Goal: Task Accomplishment & Management: Complete application form

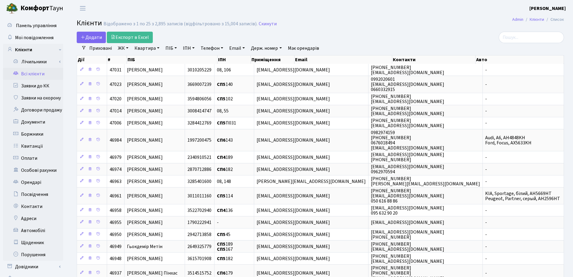
select select "25"
click at [159, 49] on link "Квартира" at bounding box center [147, 48] width 30 height 10
type input "360"
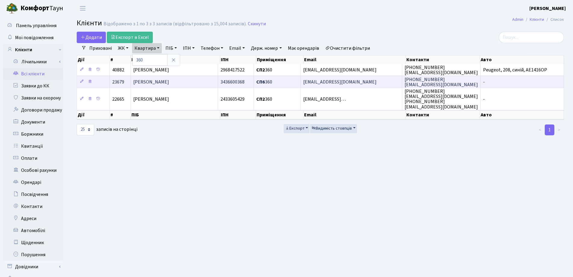
click at [169, 82] on span "[PERSON_NAME]" at bounding box center [151, 82] width 36 height 7
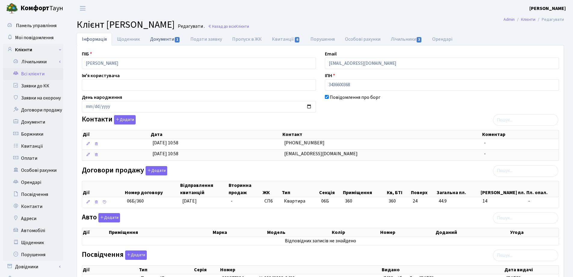
click at [164, 39] on link "Документи 1" at bounding box center [165, 39] width 40 height 12
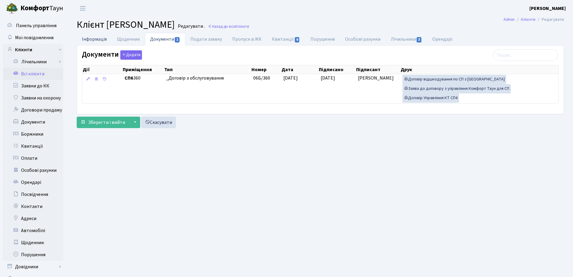
click at [87, 40] on link "Інформація" at bounding box center [94, 39] width 35 height 12
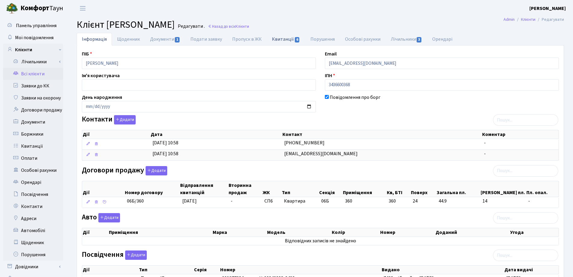
click at [278, 41] on link "Квитанції 6" at bounding box center [286, 39] width 38 height 12
select select "25"
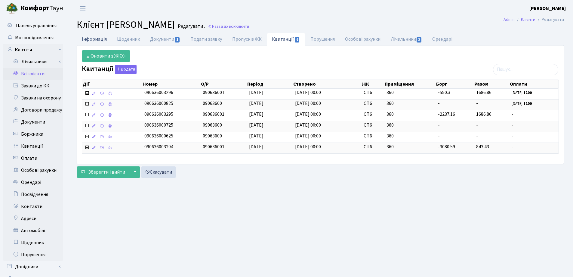
click at [85, 38] on link "Інформація" at bounding box center [94, 39] width 35 height 12
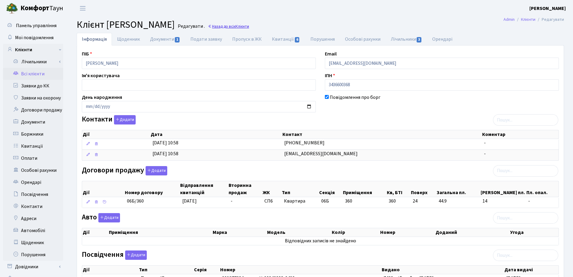
click at [249, 27] on link "Назад до всіх Клієнти" at bounding box center [228, 26] width 41 height 6
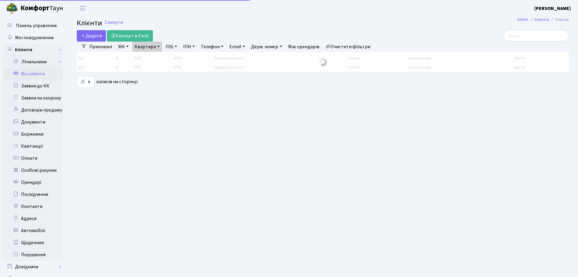
select select "25"
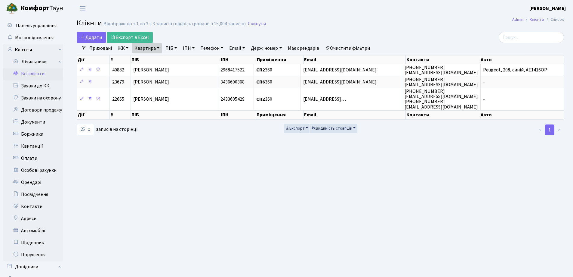
click at [160, 49] on link "Квартира" at bounding box center [147, 48] width 30 height 10
click at [176, 60] on icon at bounding box center [173, 59] width 5 height 5
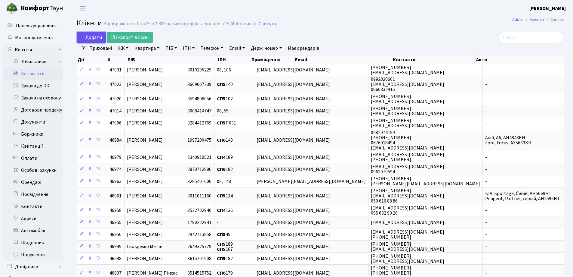
click at [87, 33] on link "Додати" at bounding box center [91, 37] width 29 height 11
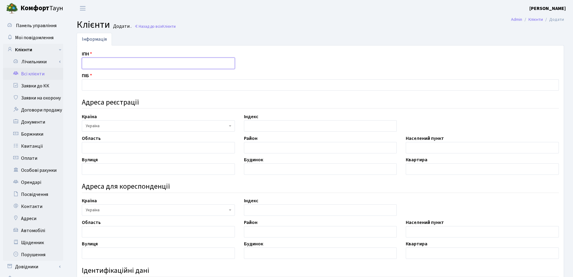
click at [94, 62] on input "text" at bounding box center [158, 62] width 153 height 11
type input "3628005155"
click at [201, 81] on input "text" at bounding box center [320, 84] width 477 height 11
type input "[PERSON_NAME]"
click at [169, 147] on input "text" at bounding box center [158, 147] width 153 height 11
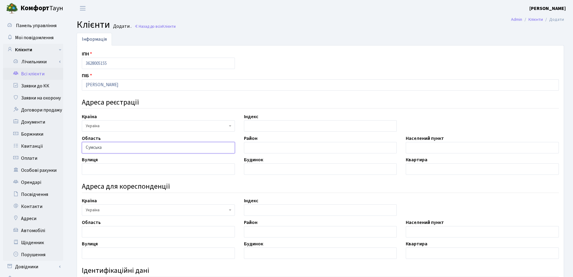
type input "Сумська"
click at [412, 147] on input "text" at bounding box center [482, 147] width 153 height 11
type input "Шостка"
click at [166, 171] on input "text" at bounding box center [158, 168] width 153 height 11
type input "Бульварна"
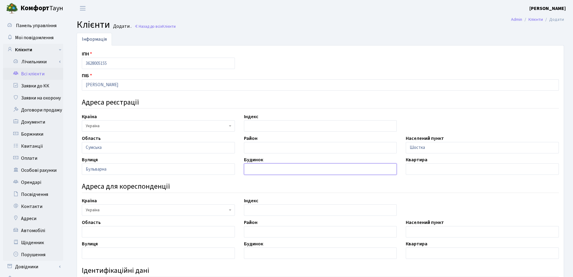
click at [296, 170] on input "text" at bounding box center [320, 168] width 153 height 11
type input "11"
click at [437, 172] on input "text" at bounding box center [482, 168] width 153 height 11
type input "5"
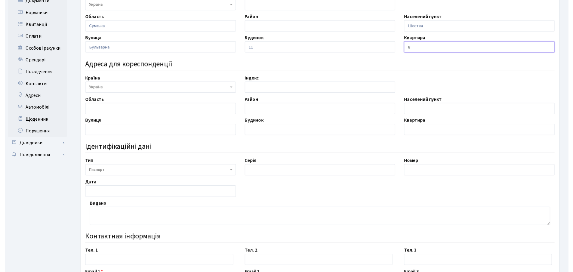
scroll to position [175, 0]
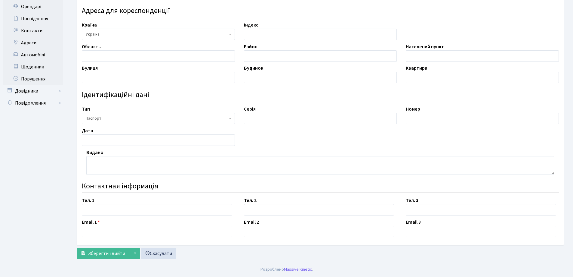
type input "8"
click at [124, 117] on span "Паспорт" at bounding box center [157, 118] width 142 height 6
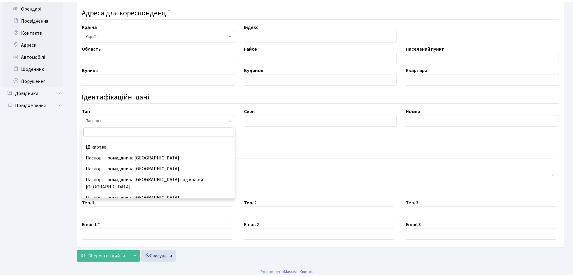
scroll to position [79, 0]
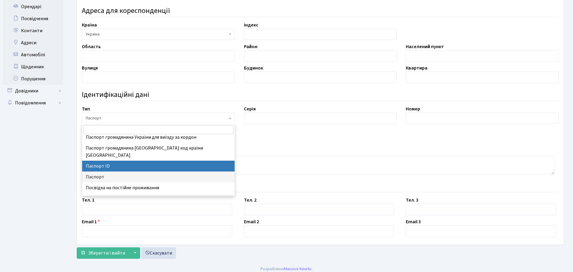
select select "34"
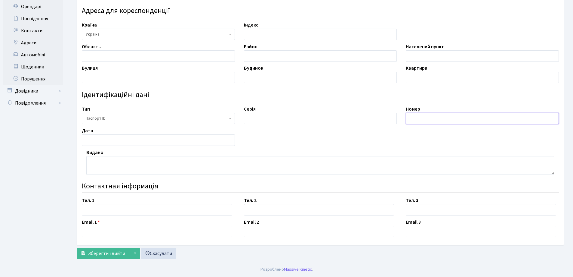
click at [458, 118] on input "text" at bounding box center [482, 118] width 153 height 11
type input "010896955"
click at [181, 141] on input "text" at bounding box center [158, 139] width 153 height 11
type input "05.08.2024"
click at [190, 169] on textarea at bounding box center [320, 165] width 468 height 19
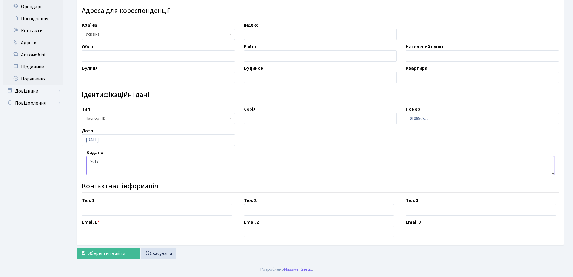
type textarea "8017"
click at [144, 208] on input "text" at bounding box center [157, 209] width 150 height 11
type input "0661295869"
click at [135, 229] on input "text" at bounding box center [157, 230] width 150 height 11
type input "ь"
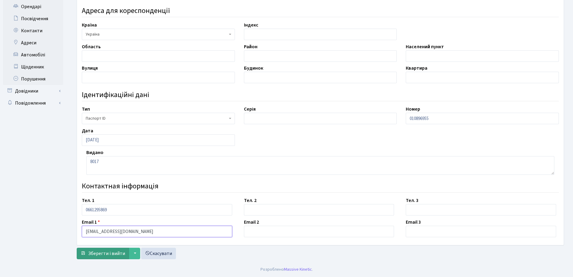
type input "myhosting2012@gmail.com"
click at [104, 253] on span "Зберегти і вийти" at bounding box center [106, 253] width 37 height 7
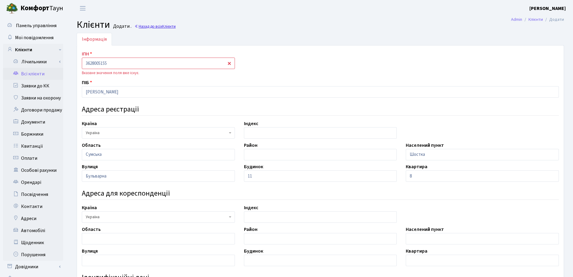
click at [151, 26] on link "Назад до всіх Клієнти" at bounding box center [155, 26] width 41 height 6
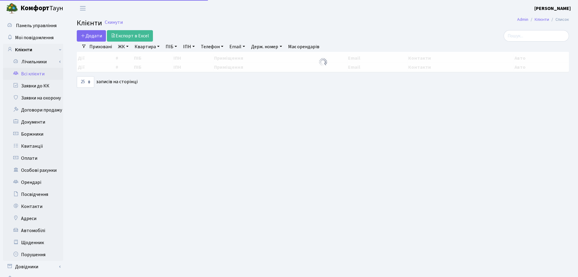
select select "25"
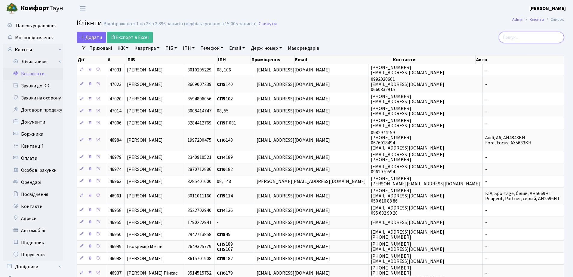
click at [530, 39] on input "search" at bounding box center [531, 37] width 65 height 11
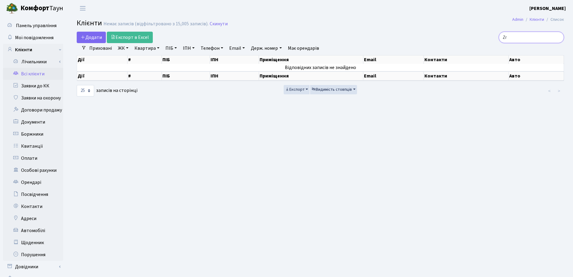
type input "Z"
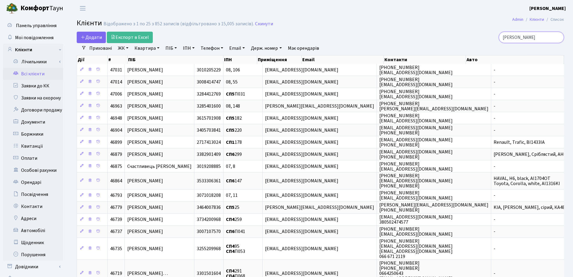
type input "Якимч"
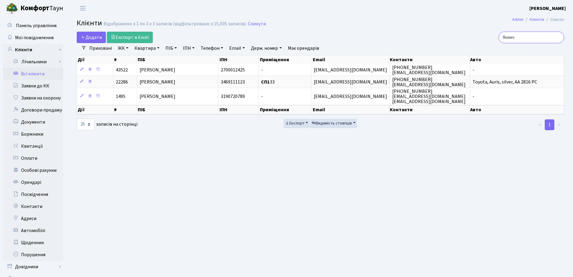
click at [558, 36] on input "Якимч" at bounding box center [531, 37] width 65 height 11
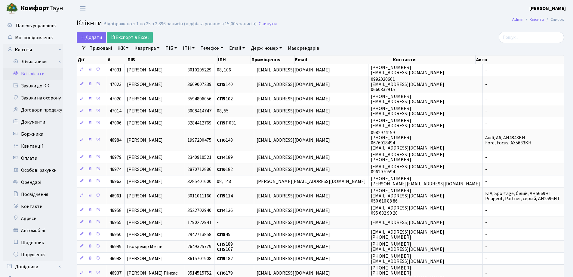
click at [194, 48] on link "ІПН" at bounding box center [189, 48] width 17 height 10
type input "3628005155"
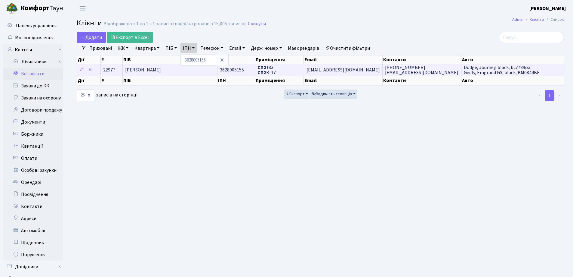
click at [161, 70] on span "[PERSON_NAME]" at bounding box center [143, 70] width 36 height 7
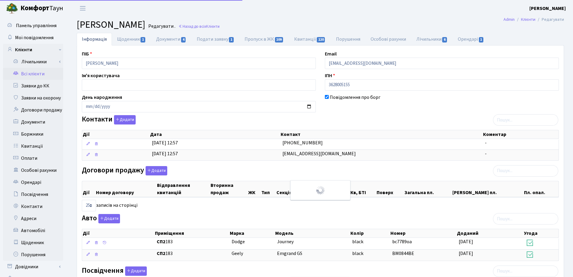
select select "25"
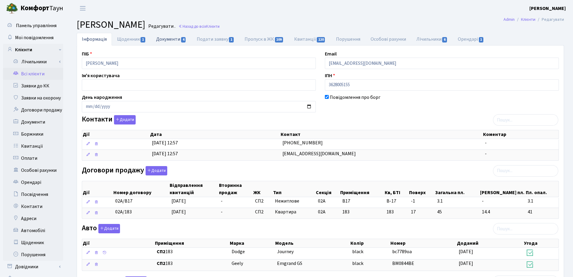
click at [163, 40] on link "Документи 4" at bounding box center [171, 39] width 40 height 12
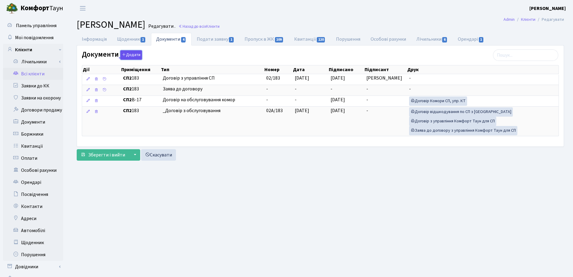
click at [128, 52] on button "Додати" at bounding box center [131, 54] width 22 height 9
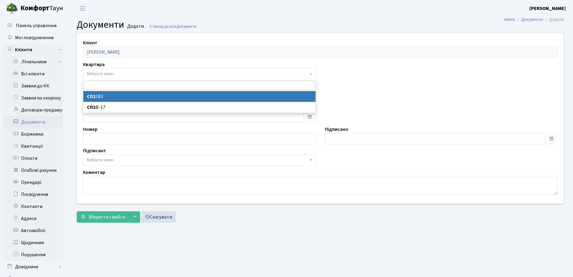
click at [130, 74] on span "Вибрати запис" at bounding box center [198, 74] width 222 height 6
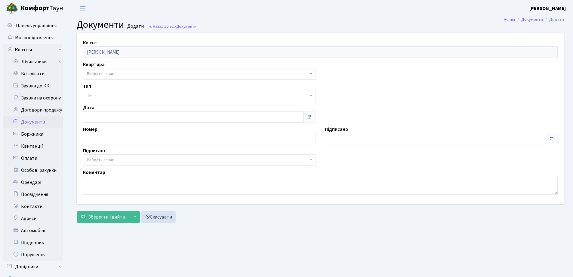
click at [208, 227] on main "Admin Документи Додати Документи Додати . Назад до всіх Документи Клієнт [PERSO…" at bounding box center [321, 152] width 506 height 271
click at [102, 218] on span "Зберегти і вийти" at bounding box center [106, 216] width 37 height 7
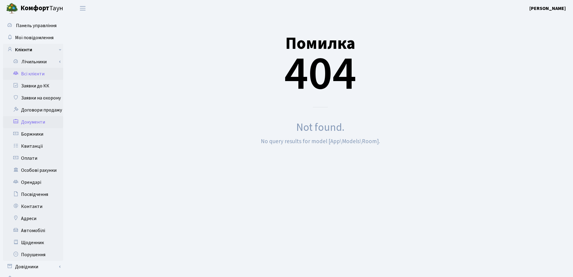
click at [43, 73] on link "Всі клієнти" at bounding box center [33, 74] width 60 height 12
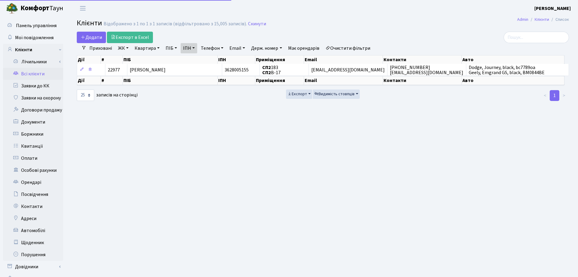
select select "25"
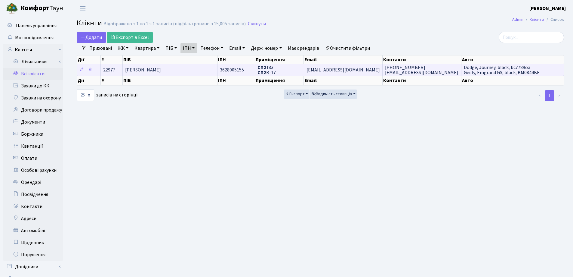
click at [161, 68] on span "[PERSON_NAME]" at bounding box center [143, 70] width 36 height 7
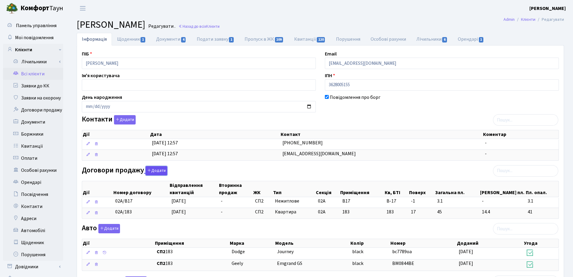
click at [156, 170] on button "Додати" at bounding box center [157, 170] width 22 height 9
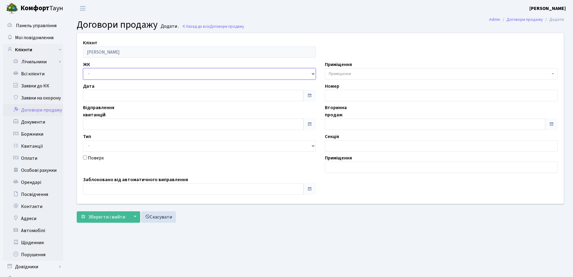
click at [120, 74] on select "- СП, Наддніпрянське шосе, 2а СП1, Столичне шосе, 1 СП2, Столичне шосе, 1А СП3,…" at bounding box center [199, 73] width 233 height 11
select select "331"
click at [83, 68] on select "- СП, Наддніпрянське шосе, 2а СП1, Столичне шосе, 1 СП2, Столичне шосе, 1А СП3,…" at bounding box center [199, 73] width 233 height 11
select select
click at [349, 75] on span "Приміщення" at bounding box center [340, 74] width 22 height 6
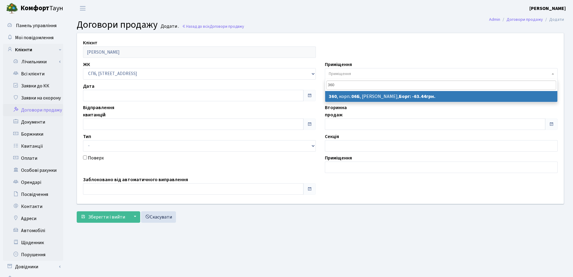
type input "360"
select select "22028"
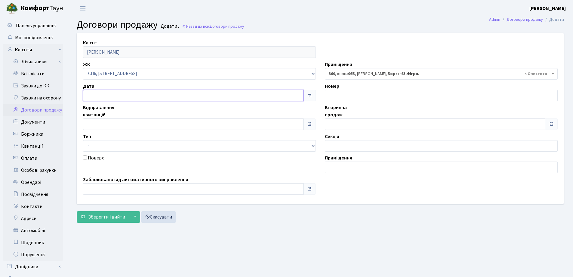
click at [146, 94] on input "text" at bounding box center [193, 95] width 221 height 11
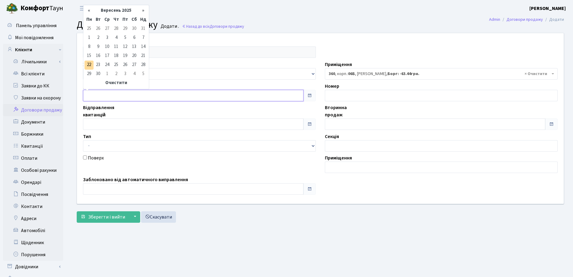
type input "22.09.2025"
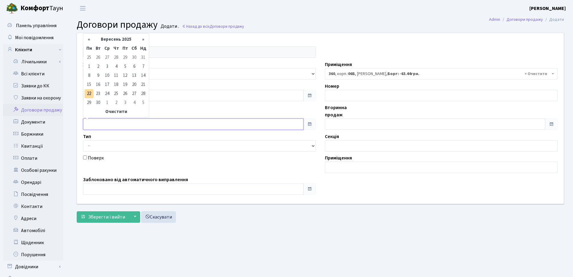
click at [132, 122] on input "text" at bounding box center [193, 123] width 221 height 11
type input "[DATE]"
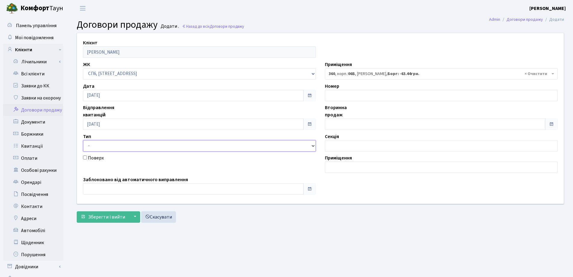
click at [124, 146] on select "- Квартира Комерція Нежитлове Паркінг П1001" at bounding box center [199, 145] width 233 height 11
select select "269"
click at [83, 140] on select "- Квартира Комерція Нежитлове Паркінг П1001" at bounding box center [199, 145] width 233 height 11
click at [118, 187] on input "text" at bounding box center [193, 188] width 221 height 11
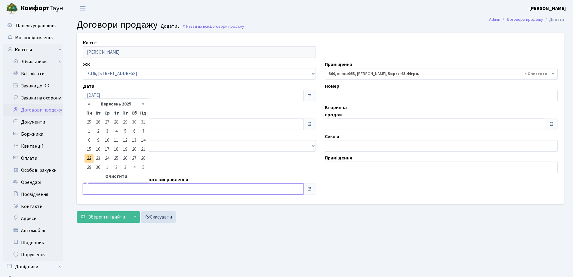
type input "[DATE]"
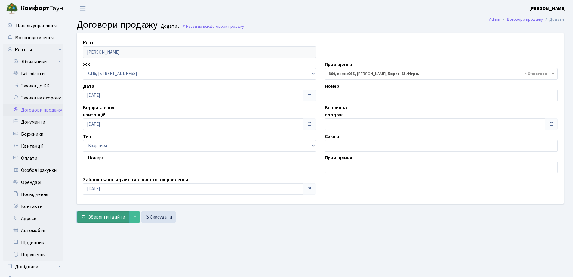
click at [108, 215] on span "Зберегти і вийти" at bounding box center [106, 216] width 37 height 7
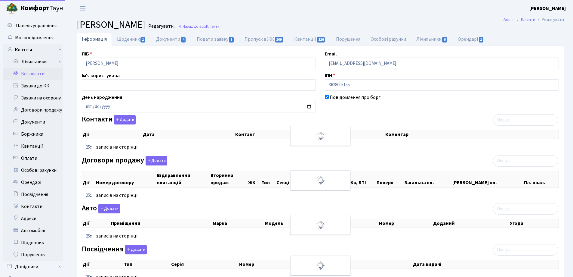
select select "25"
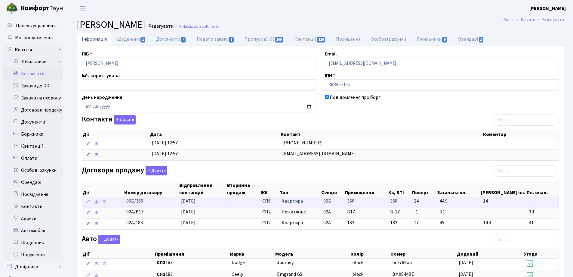
click at [235, 200] on td "-" at bounding box center [243, 202] width 33 height 11
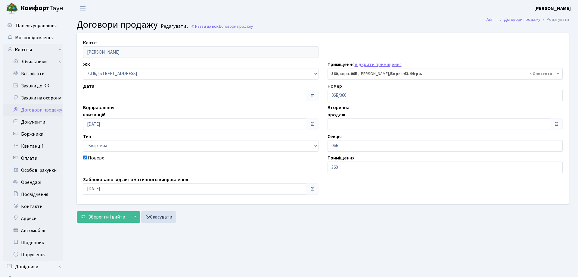
select select "22028"
click at [356, 128] on input "text" at bounding box center [435, 123] width 221 height 11
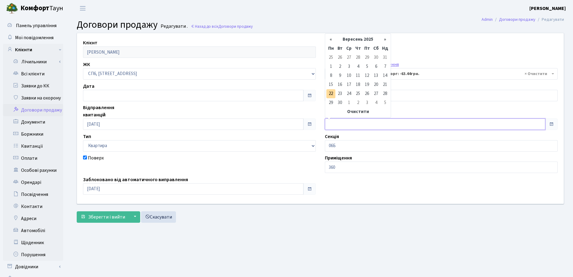
type input "[DATE]"
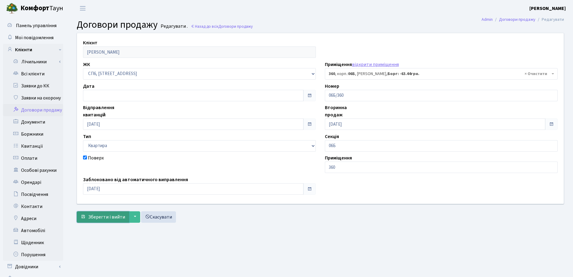
click at [110, 211] on button "Зберегти і вийти" at bounding box center [103, 216] width 52 height 11
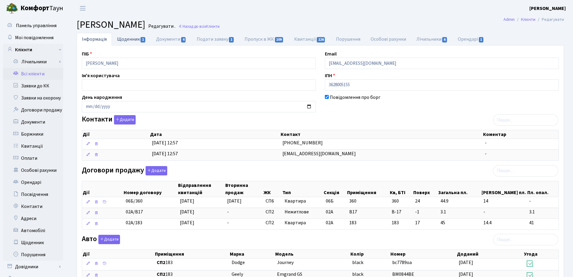
click at [135, 40] on link "Щоденник 1" at bounding box center [131, 39] width 39 height 12
select select "25"
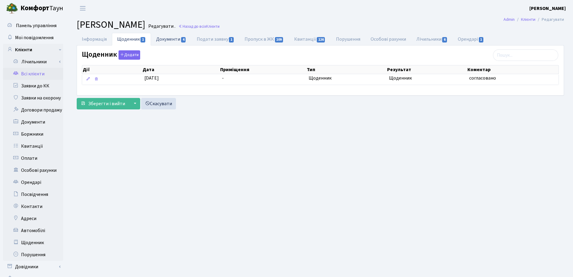
click at [160, 38] on link "Документи 4" at bounding box center [171, 39] width 40 height 12
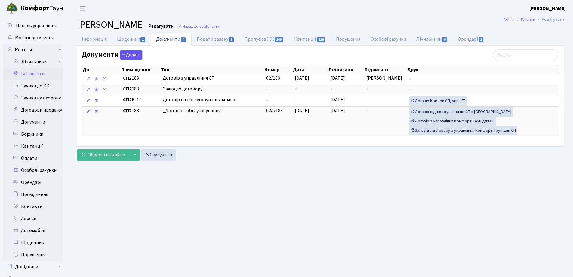
click at [129, 54] on button "Додати" at bounding box center [131, 54] width 22 height 9
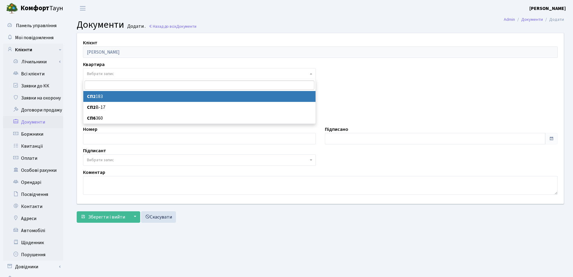
click at [119, 71] on span "Вибрати запис" at bounding box center [198, 74] width 222 height 6
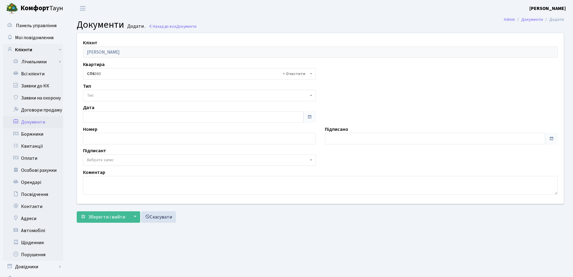
select select "178702"
click at [119, 91] on span "Тип" at bounding box center [199, 95] width 233 height 11
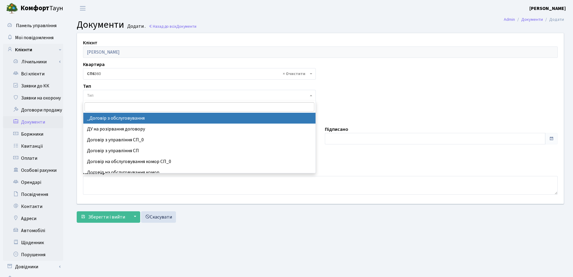
select select "289"
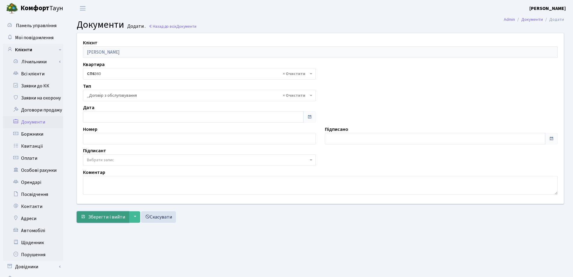
click at [105, 215] on span "Зберегти і вийти" at bounding box center [106, 216] width 37 height 7
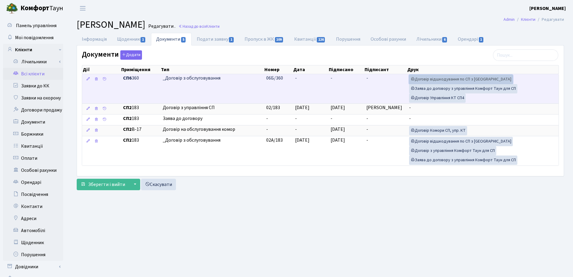
click at [425, 79] on link "Договір відшкодування по СП з [GEOGRAPHIC_DATA]" at bounding box center [461, 79] width 104 height 9
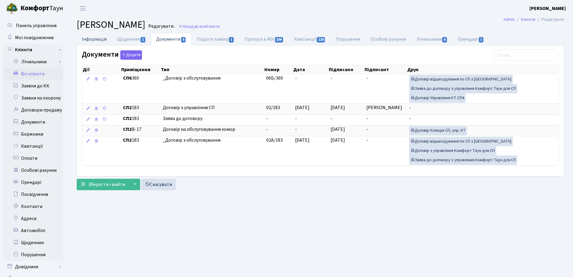
click at [95, 38] on link "Інформація" at bounding box center [94, 39] width 35 height 12
select select "25"
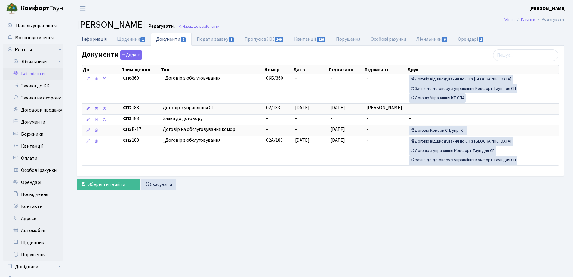
select select "25"
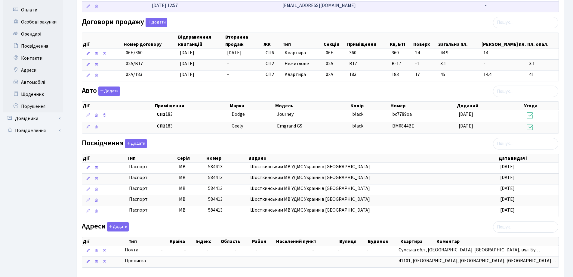
scroll to position [150, 0]
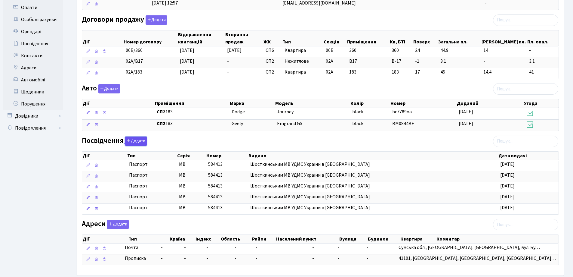
click at [136, 140] on button "Додати" at bounding box center [136, 140] width 22 height 9
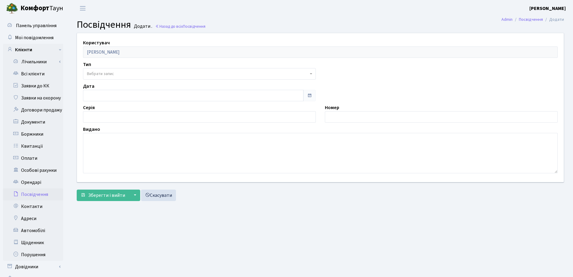
click at [115, 73] on span "Вибрати запис" at bounding box center [198, 74] width 222 height 6
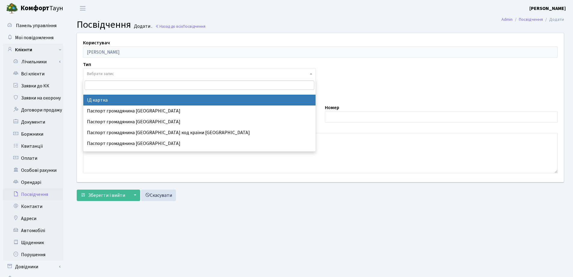
select select "13"
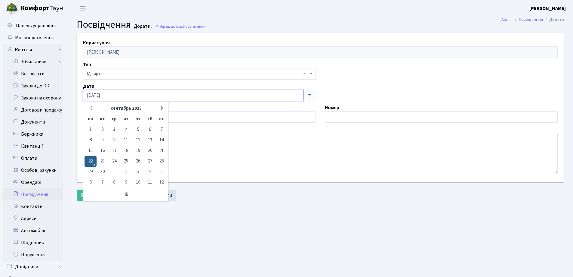
click at [116, 98] on input "[DATE]" at bounding box center [193, 95] width 221 height 11
type input "[DATE]"
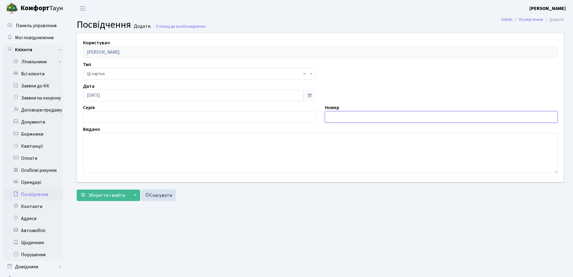
click at [354, 117] on input "text" at bounding box center [441, 116] width 233 height 11
type input "010896955"
click at [121, 163] on textarea at bounding box center [320, 153] width 475 height 40
type textarea "8017"
click at [115, 189] on form "Користувач Якимович Семен Ростиславович Тип - ІД картка Паспорт громадянина Іра…" at bounding box center [321, 117] width 488 height 168
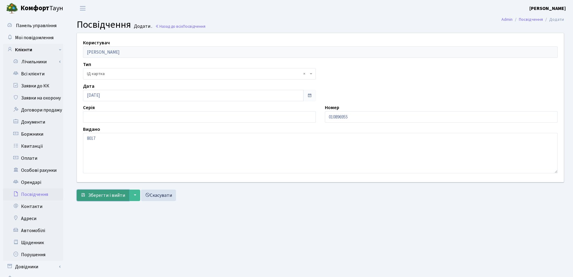
click at [106, 193] on span "Зберегти і вийти" at bounding box center [106, 195] width 37 height 7
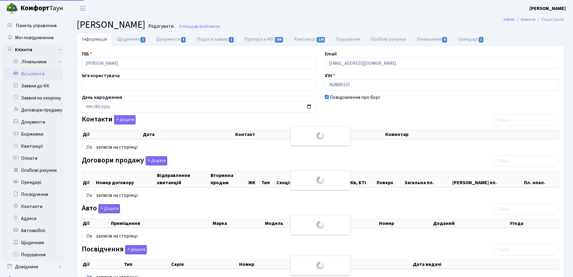
select select "25"
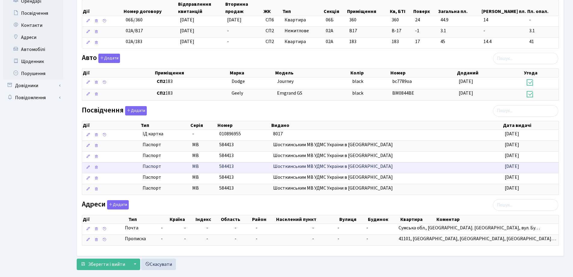
scroll to position [192, 0]
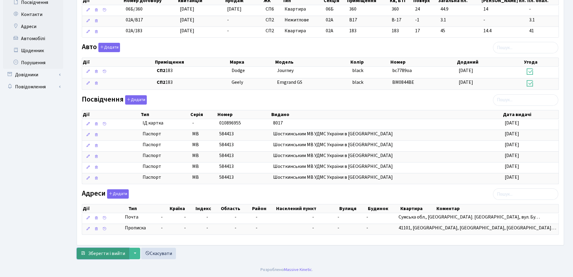
click at [101, 250] on span "Зберегти і вийти" at bounding box center [106, 253] width 37 height 7
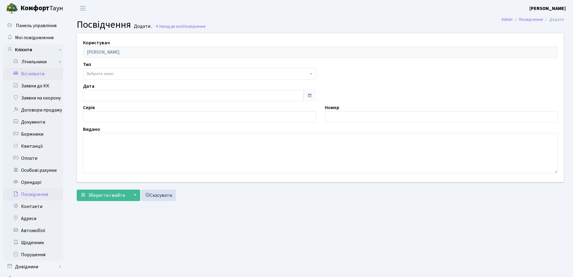
click at [37, 72] on link "Всі клієнти" at bounding box center [33, 74] width 60 height 12
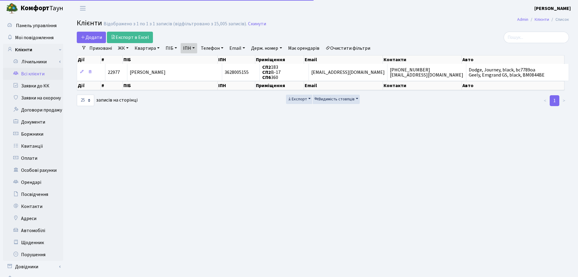
select select "25"
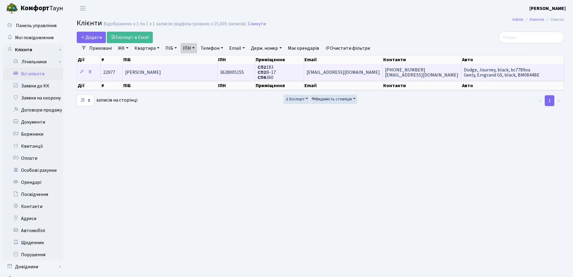
click at [198, 72] on td "[PERSON_NAME]" at bounding box center [170, 72] width 95 height 17
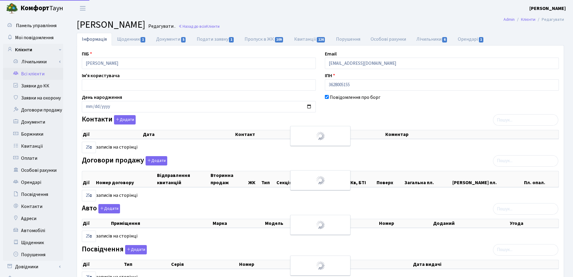
select select "25"
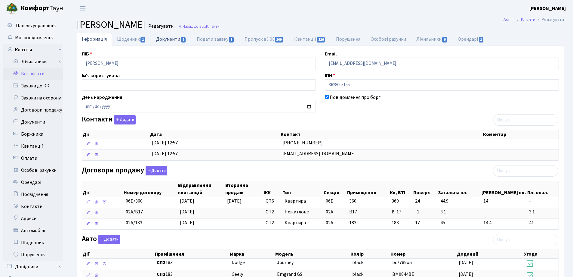
click at [171, 38] on link "Документи 5" at bounding box center [171, 39] width 40 height 12
select select "25"
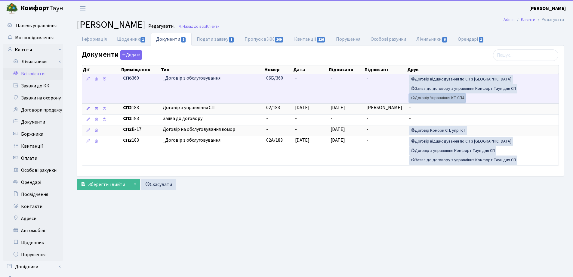
click at [439, 98] on link "Договір Управління КТ СП4" at bounding box center [437, 97] width 57 height 9
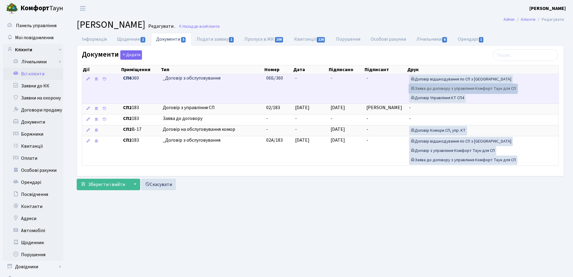
click at [435, 88] on link "Заява до договору з управління Комфорт Таун для СП" at bounding box center [463, 88] width 108 height 9
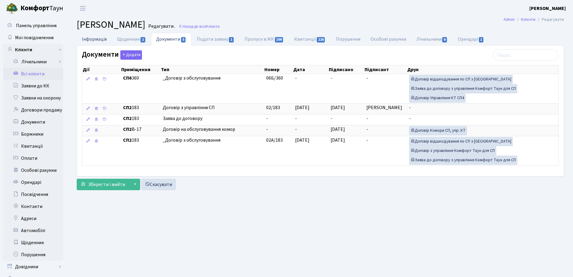
click at [93, 39] on link "Інформація" at bounding box center [94, 39] width 35 height 12
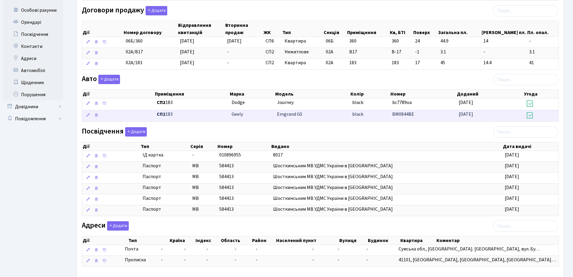
scroll to position [181, 0]
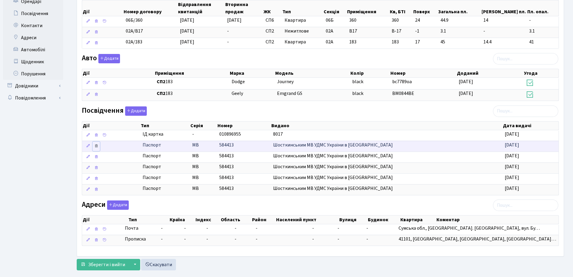
click at [95, 147] on icon at bounding box center [96, 146] width 4 height 4
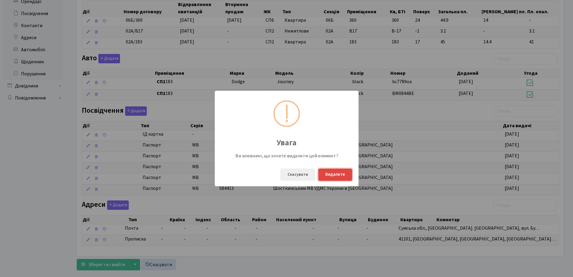
click at [333, 171] on button "Видалити" at bounding box center [335, 174] width 34 height 12
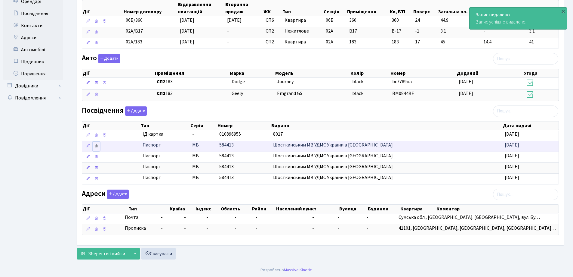
click at [95, 147] on icon at bounding box center [96, 146] width 4 height 4
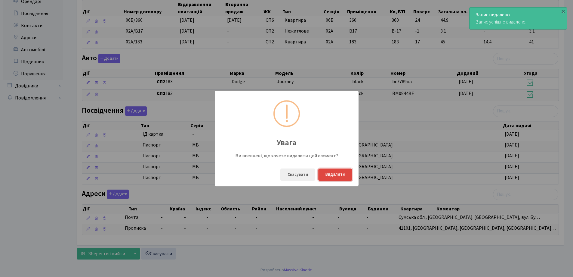
click at [332, 177] on button "Видалити" at bounding box center [335, 174] width 34 height 12
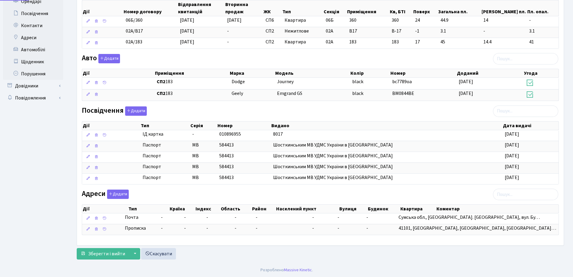
scroll to position [170, 0]
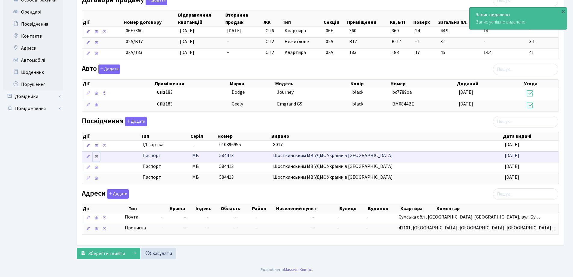
click at [96, 156] on icon at bounding box center [96, 156] width 4 height 4
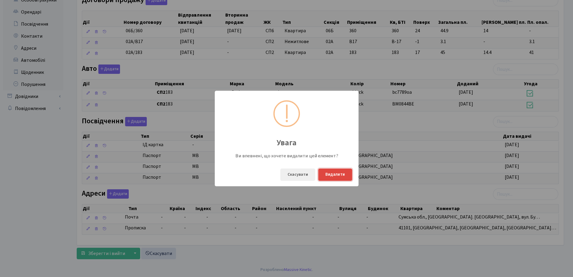
click at [333, 177] on button "Видалити" at bounding box center [335, 174] width 34 height 12
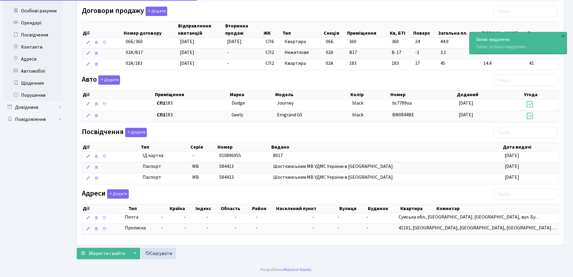
scroll to position [159, 0]
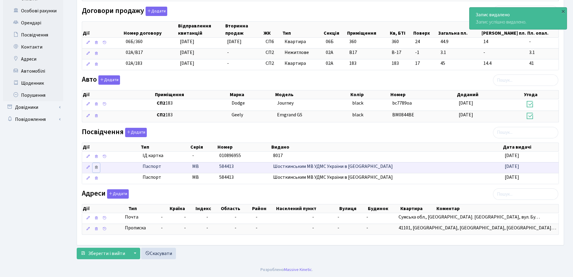
click at [96, 166] on icon at bounding box center [96, 167] width 4 height 4
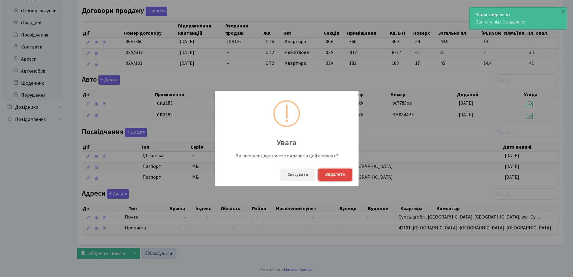
click at [336, 175] on button "Видалити" at bounding box center [335, 174] width 34 height 12
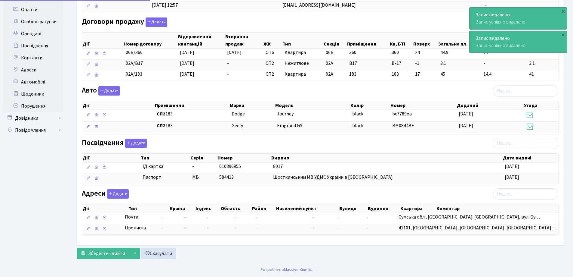
scroll to position [148, 0]
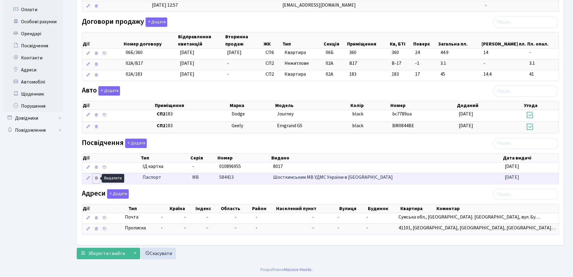
click at [98, 177] on icon at bounding box center [96, 178] width 4 height 4
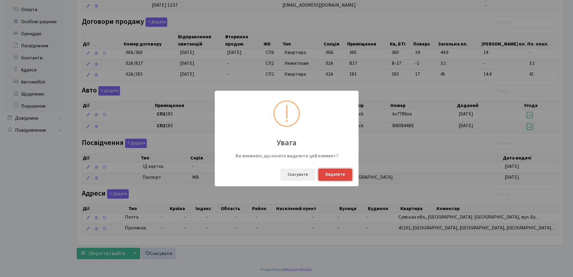
click at [345, 175] on button "Видалити" at bounding box center [335, 174] width 34 height 12
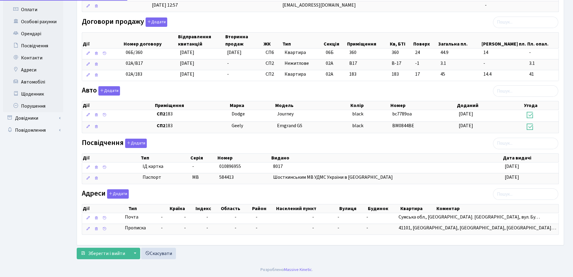
scroll to position [138, 0]
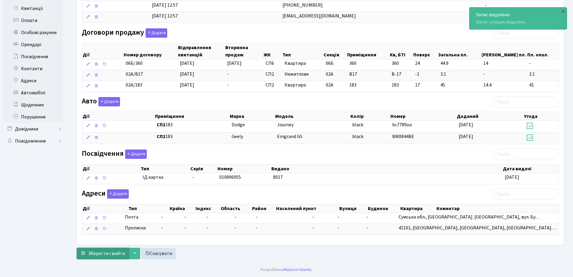
click at [98, 250] on span "Зберегти і вийти" at bounding box center [106, 253] width 37 height 7
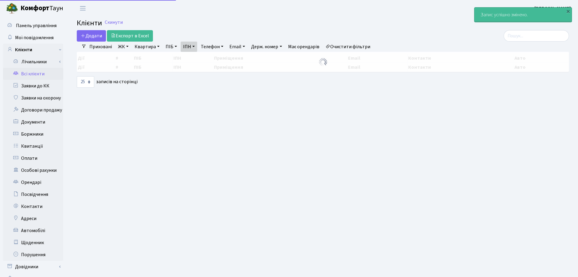
select select "25"
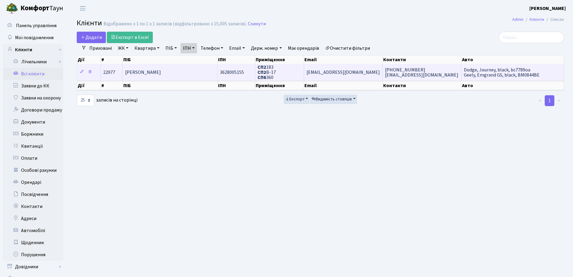
click at [161, 70] on span "[PERSON_NAME]" at bounding box center [143, 72] width 36 height 7
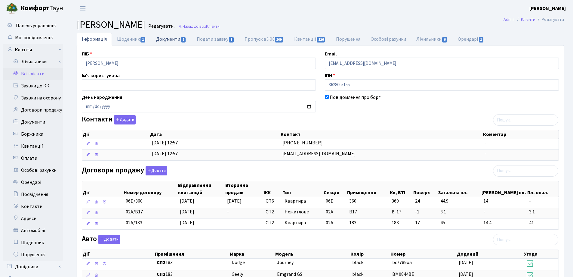
click at [166, 41] on link "Документи 5" at bounding box center [171, 39] width 40 height 12
select select "25"
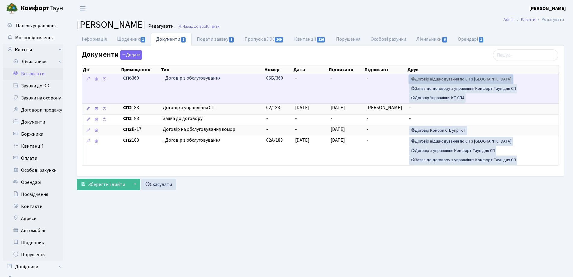
click at [420, 80] on link "Договір відшкодування по СП з [GEOGRAPHIC_DATA]" at bounding box center [461, 79] width 104 height 9
click at [429, 94] on link "Договір Управління КТ СП4" at bounding box center [437, 97] width 57 height 9
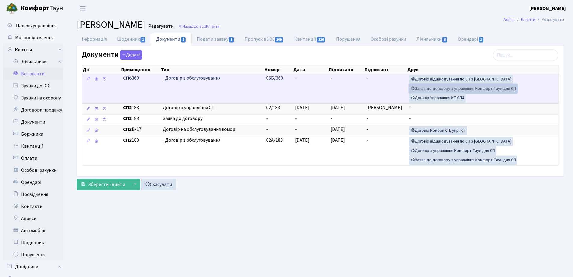
click at [422, 88] on link "Заява до договору з управління Комфорт Таун для СП" at bounding box center [463, 88] width 108 height 9
click at [301, 75] on td "-" at bounding box center [311, 88] width 36 height 29
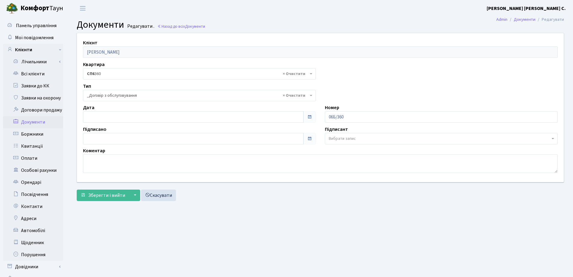
select select "289"
type input "[DATE]"
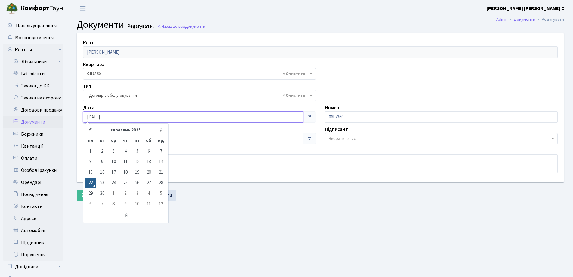
click at [120, 118] on input "[DATE]" at bounding box center [193, 116] width 221 height 11
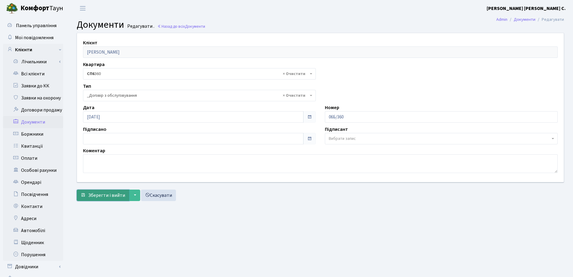
click at [103, 193] on span "Зберегти і вийти" at bounding box center [106, 195] width 37 height 7
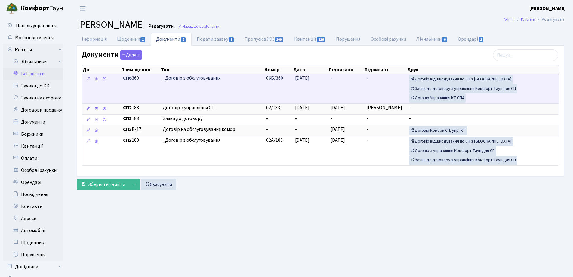
click at [337, 77] on td "-" at bounding box center [346, 88] width 36 height 29
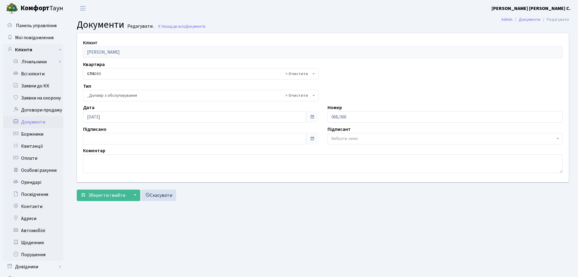
select select "289"
type input "22.09.2025"
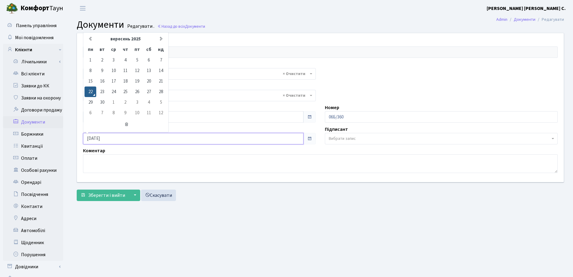
click at [122, 141] on input "22.09.2025" at bounding box center [193, 138] width 221 height 11
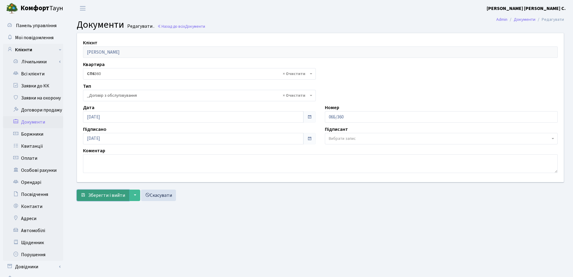
click at [97, 194] on span "Зберегти і вийти" at bounding box center [106, 195] width 37 height 7
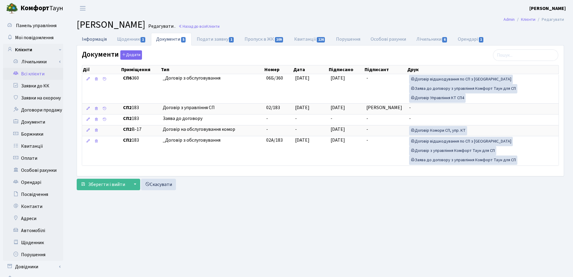
click at [88, 39] on link "Інформація" at bounding box center [94, 39] width 35 height 12
select select "25"
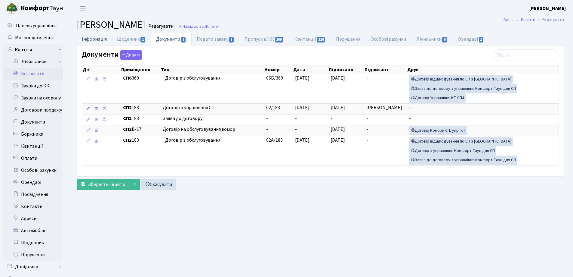
select select "25"
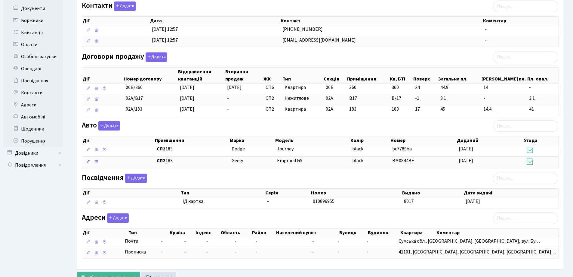
scroll to position [138, 0]
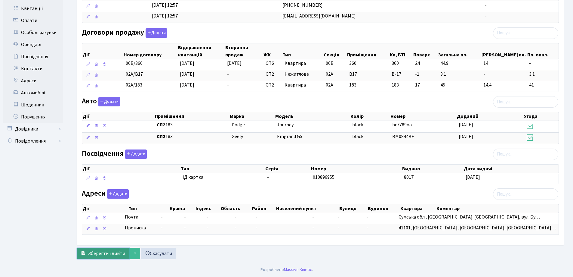
click at [111, 253] on span "Зберегти і вийти" at bounding box center [106, 253] width 37 height 7
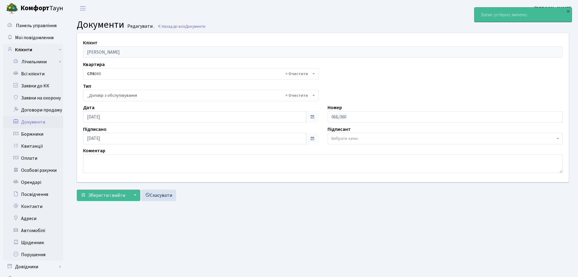
select select "289"
click at [34, 73] on link "Всі клієнти" at bounding box center [33, 74] width 60 height 12
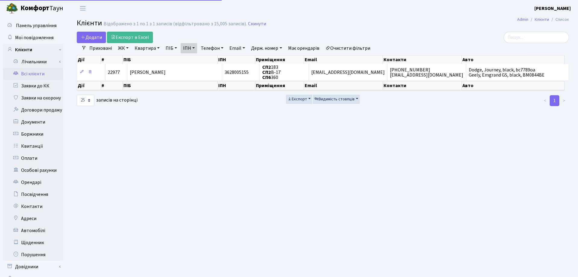
select select "25"
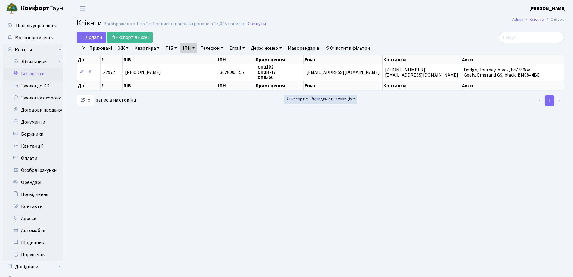
click at [195, 47] on link "ІПН" at bounding box center [189, 48] width 17 height 10
click at [222, 60] on icon at bounding box center [222, 59] width 5 height 5
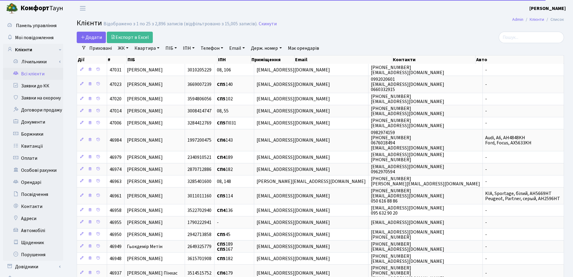
click at [159, 48] on link "Квартира" at bounding box center [147, 48] width 30 height 10
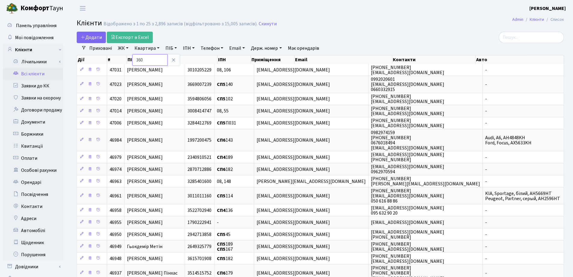
type input "360"
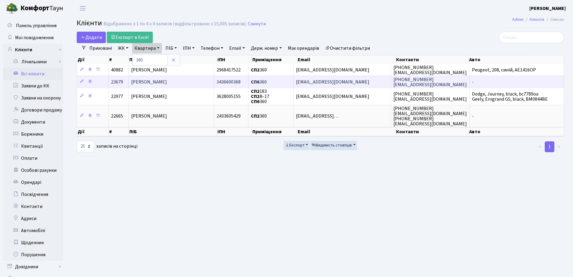
click at [170, 76] on td "[PERSON_NAME]" at bounding box center [171, 82] width 85 height 12
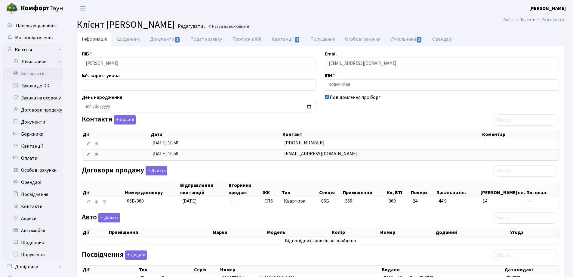
click at [249, 25] on link "Назад до всіх Клієнти" at bounding box center [228, 26] width 41 height 6
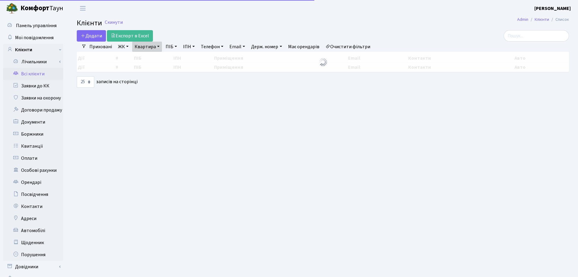
select select "25"
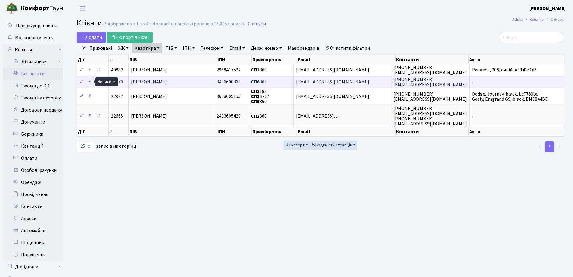
click at [91, 79] on link at bounding box center [89, 81] width 7 height 9
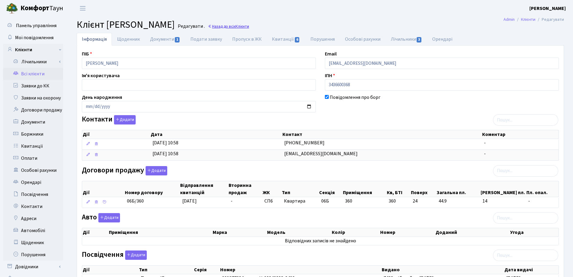
click at [247, 26] on link "Назад до всіх Клієнти" at bounding box center [228, 26] width 41 height 6
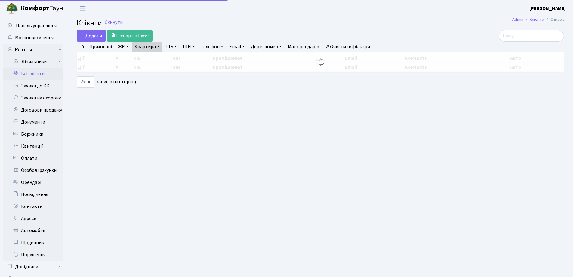
select select "25"
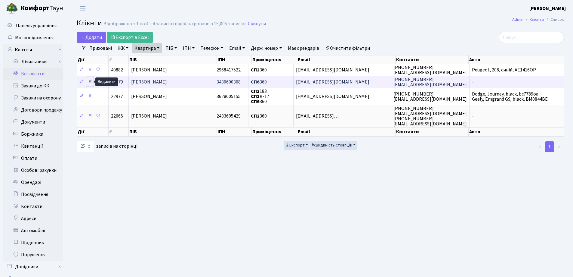
click at [89, 81] on icon at bounding box center [90, 81] width 4 height 4
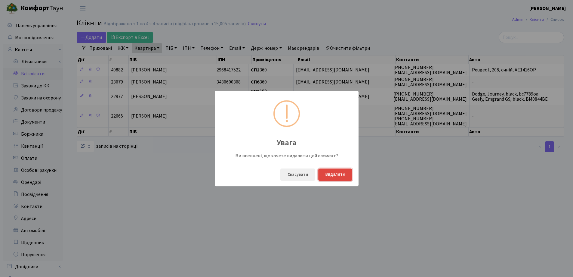
click at [333, 174] on button "Видалити" at bounding box center [335, 174] width 34 height 12
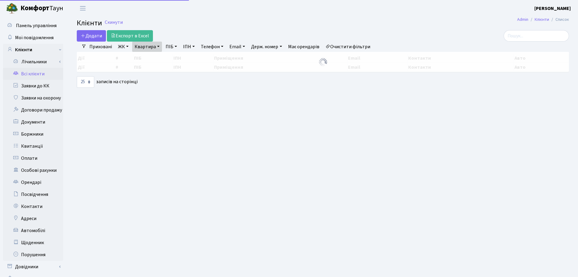
select select "25"
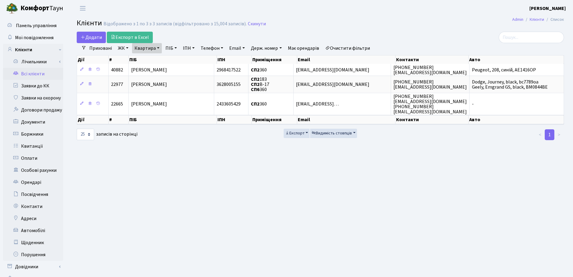
click at [160, 48] on link "Квартира" at bounding box center [147, 48] width 30 height 10
click at [174, 58] on icon at bounding box center [173, 59] width 5 height 5
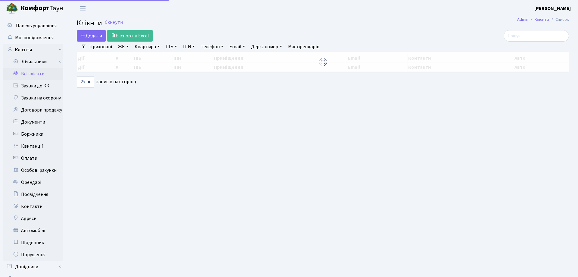
select select "25"
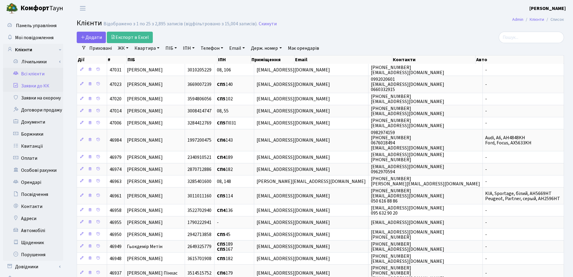
click at [32, 83] on link "Заявки до КК" at bounding box center [33, 86] width 60 height 12
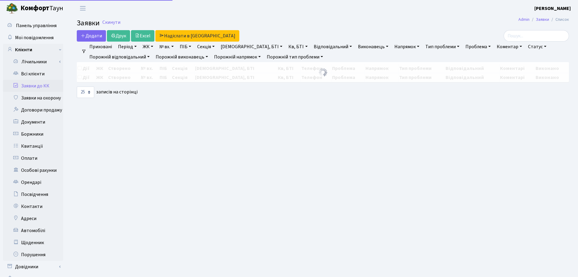
select select "25"
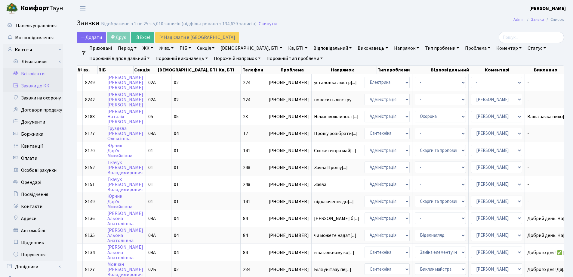
click at [39, 74] on link "Всі клієнти" at bounding box center [33, 74] width 60 height 12
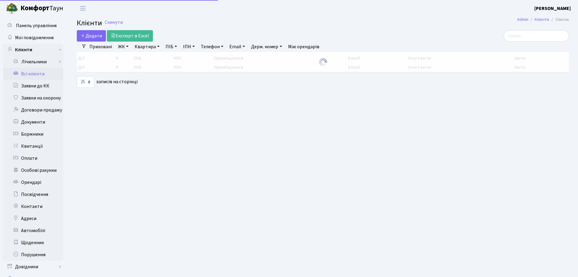
select select "25"
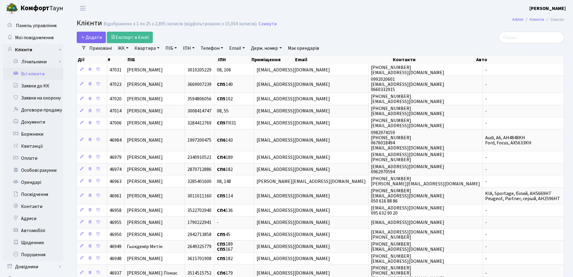
click at [160, 47] on link "Квартира" at bounding box center [147, 48] width 30 height 10
type input "360"
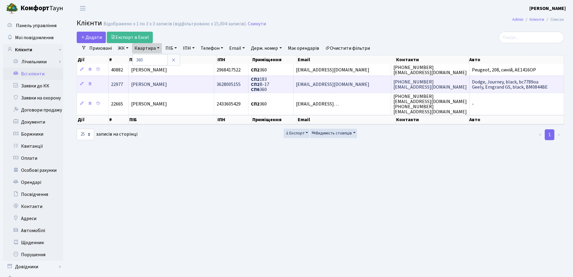
click at [167, 82] on span "[PERSON_NAME]" at bounding box center [149, 84] width 36 height 7
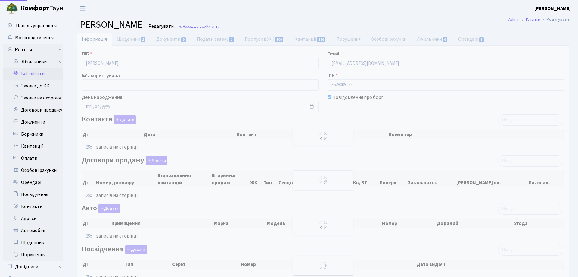
select select "25"
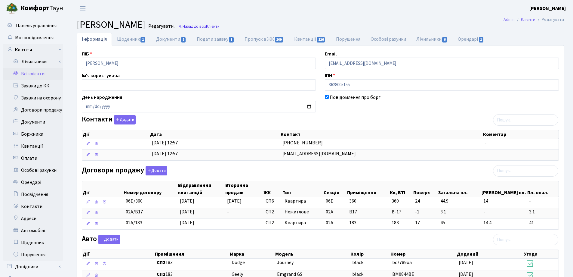
click at [220, 23] on link "Назад до всіх Клієнти" at bounding box center [198, 26] width 41 height 6
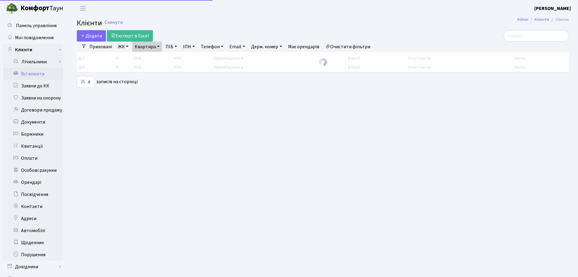
select select "25"
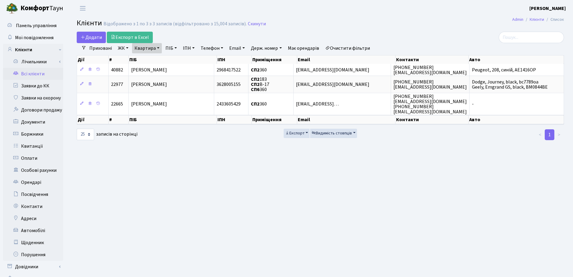
click at [159, 47] on link "Квартира" at bounding box center [147, 48] width 30 height 10
click at [178, 60] on link at bounding box center [173, 59] width 13 height 11
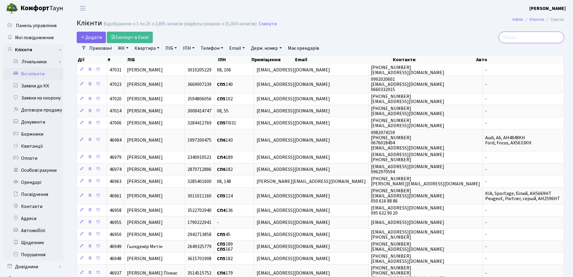
click at [541, 39] on input "search" at bounding box center [531, 37] width 65 height 11
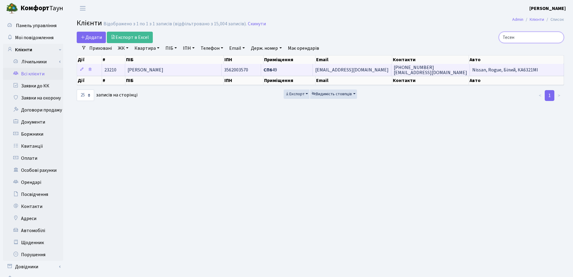
type input "Тесен"
click at [163, 71] on span "[PERSON_NAME]" at bounding box center [146, 70] width 36 height 7
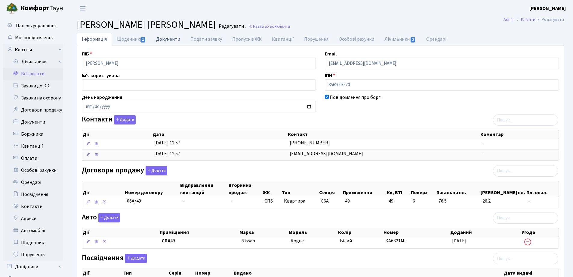
click at [170, 41] on link "Документи" at bounding box center [168, 39] width 34 height 12
select select "25"
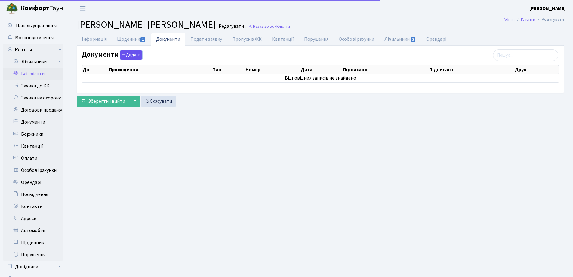
click at [128, 55] on button "Додати" at bounding box center [131, 54] width 22 height 9
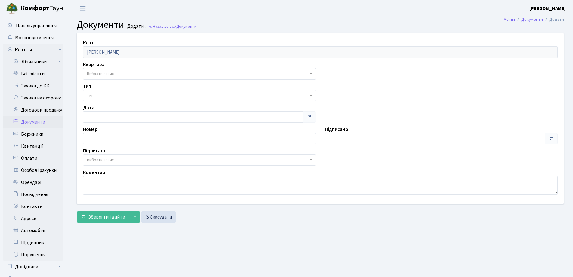
click at [123, 72] on span "Вибрати запис" at bounding box center [198, 74] width 222 height 6
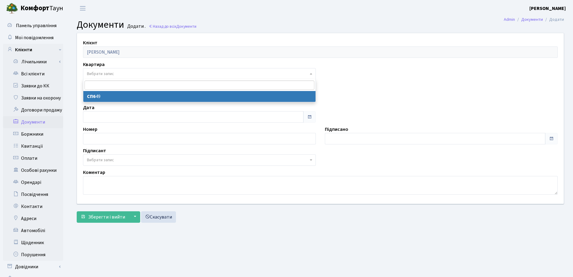
select select "36851"
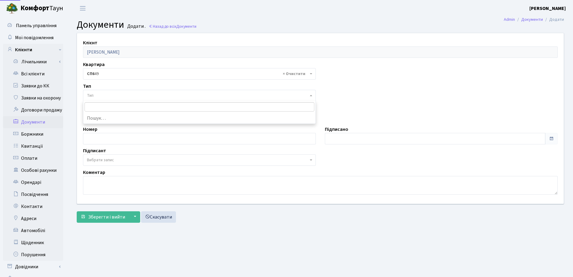
click at [123, 95] on span "Тип" at bounding box center [198, 95] width 222 height 6
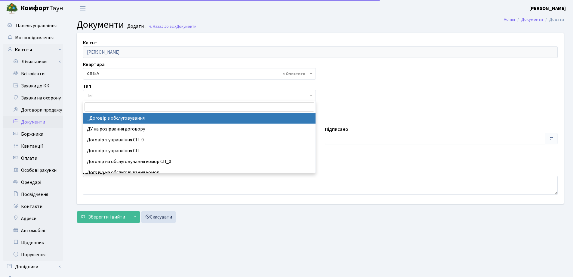
select select "289"
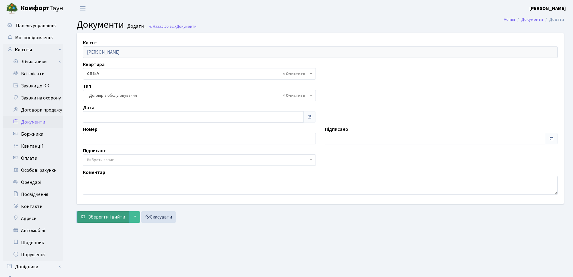
click at [100, 218] on span "Зберегти і вийти" at bounding box center [106, 216] width 37 height 7
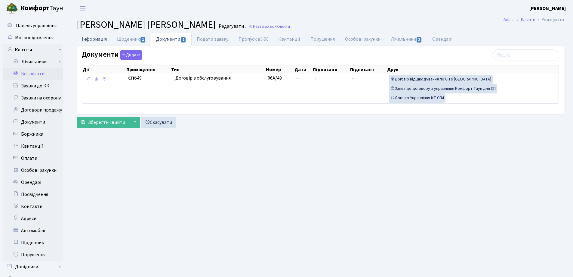
click at [94, 39] on link "Інформація" at bounding box center [94, 39] width 35 height 12
select select "25"
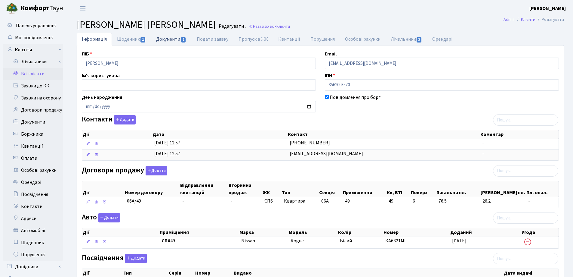
click at [157, 38] on link "Документи 1" at bounding box center [171, 39] width 40 height 12
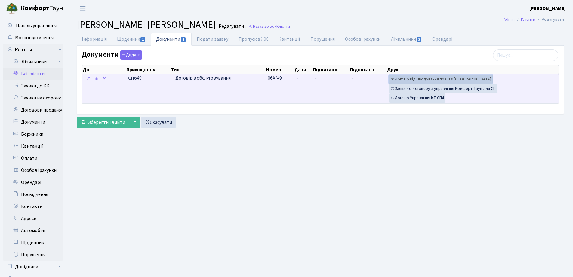
click at [435, 79] on link "Договір відшкодування по СП з Екві" at bounding box center [441, 79] width 104 height 9
click at [413, 95] on link "Договір Управління КТ СП4" at bounding box center [417, 97] width 57 height 9
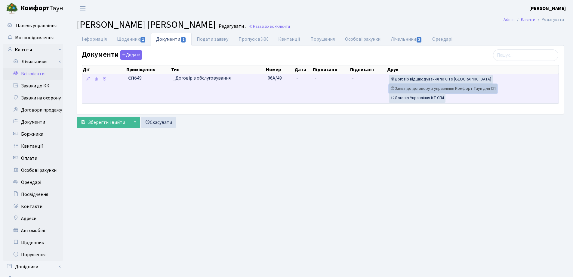
click at [405, 88] on link "Заява до договору з управління Комфорт Таун для СП" at bounding box center [443, 88] width 108 height 9
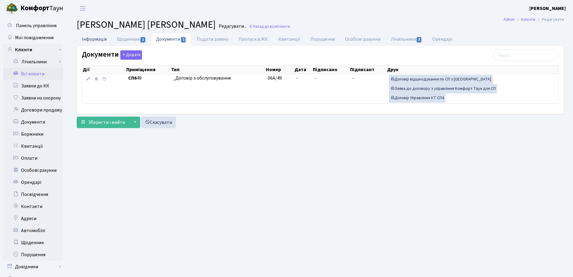
click at [87, 38] on link "Інформація" at bounding box center [94, 39] width 35 height 12
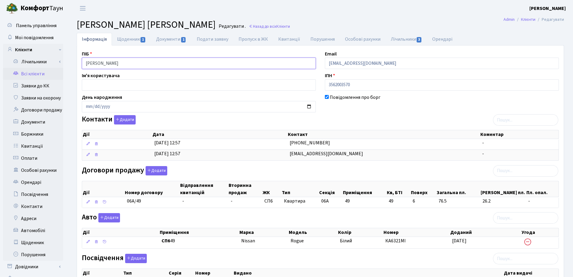
drag, startPoint x: 165, startPoint y: 66, endPoint x: 72, endPoint y: 67, distance: 92.4
click at [72, 67] on div "Інформація Щоденник 1 Документи 1 Подати заявку Пропуск в ЖК Квитанції Порушенн…" at bounding box center [320, 210] width 497 height 355
click at [346, 16] on header "Комфорт Таун Лоскутова В. С. Мій обліковий запис Вийти" at bounding box center [286, 8] width 573 height 17
click at [163, 37] on link "Документи 1" at bounding box center [171, 39] width 40 height 12
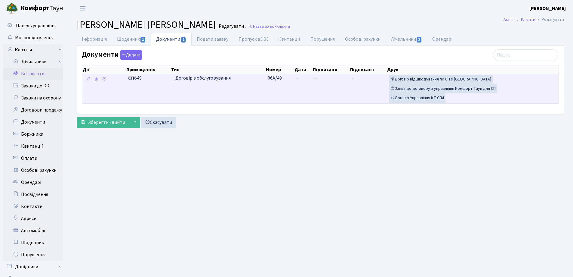
click at [305, 80] on td "-" at bounding box center [303, 88] width 18 height 29
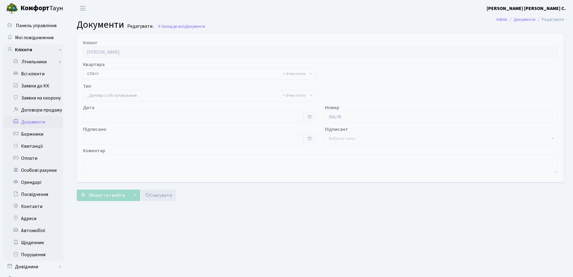
select select "289"
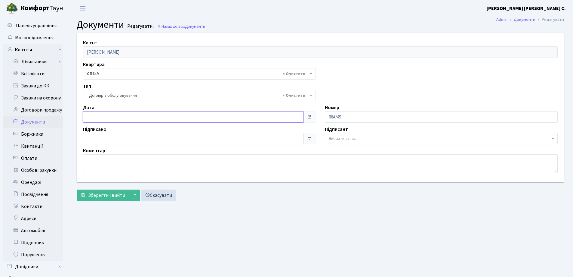
type input "[DATE]"
click at [119, 119] on input "[DATE]" at bounding box center [193, 116] width 221 height 11
click at [101, 193] on span "Зберегти і вийти" at bounding box center [106, 195] width 37 height 7
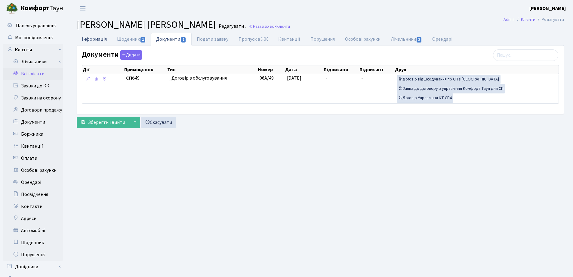
click at [100, 38] on link "Інформація" at bounding box center [94, 39] width 35 height 12
select select "25"
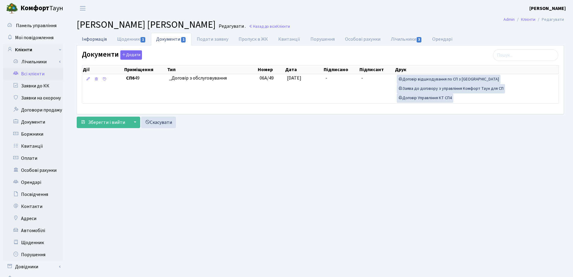
select select "25"
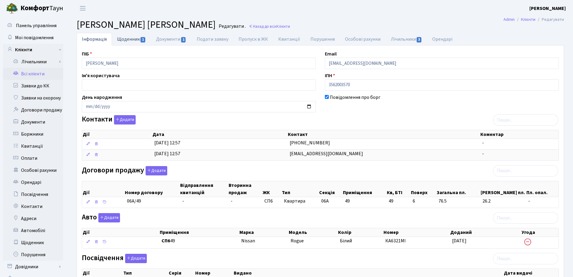
click at [119, 38] on link "Щоденник 1" at bounding box center [131, 39] width 39 height 12
select select "25"
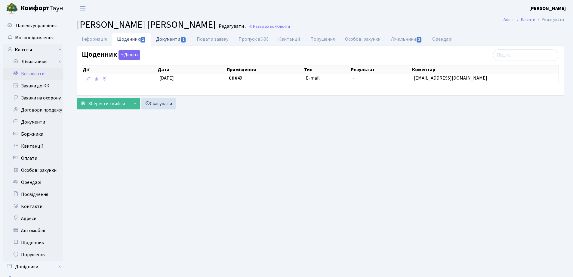
click at [168, 41] on link "Документи 1" at bounding box center [171, 39] width 40 height 12
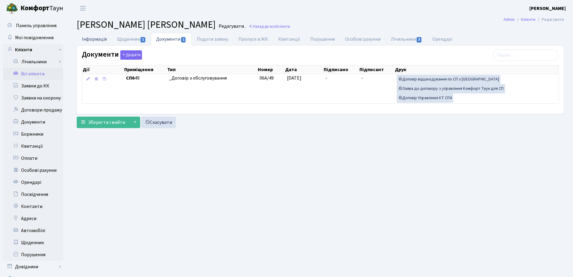
click at [96, 36] on link "Інформація" at bounding box center [94, 39] width 35 height 12
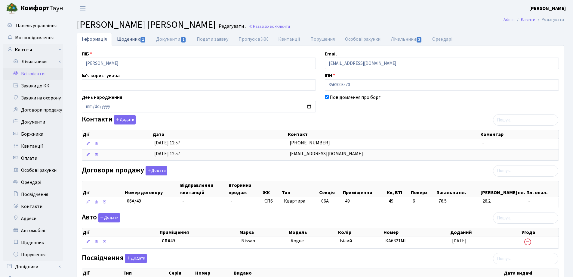
click at [130, 39] on link "Щоденник 1" at bounding box center [131, 39] width 39 height 12
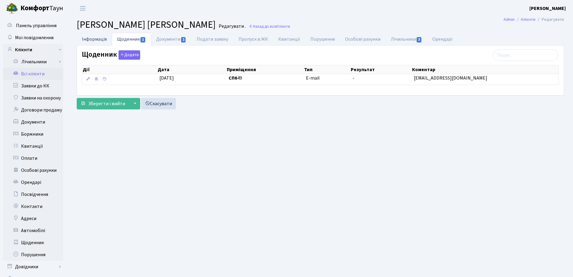
click at [99, 39] on link "Інформація" at bounding box center [94, 39] width 35 height 12
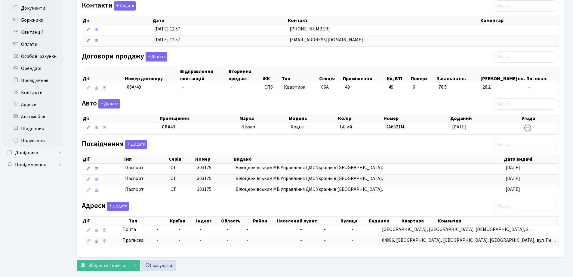
scroll to position [126, 0]
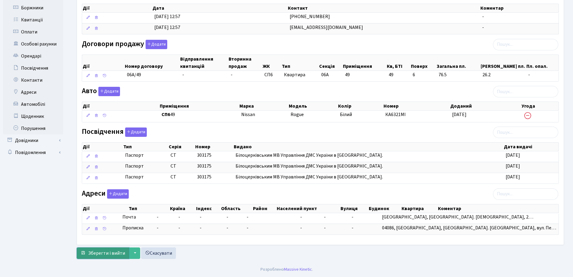
click at [100, 255] on span "Зберегти і вийти" at bounding box center [106, 253] width 37 height 7
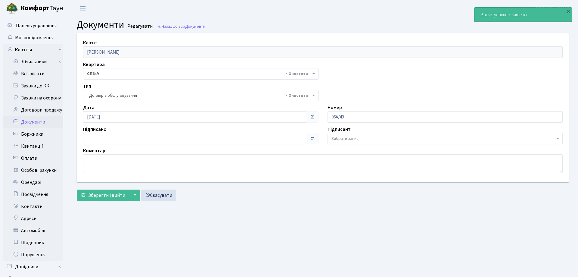
select select "289"
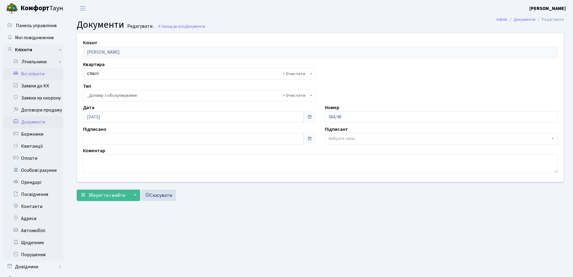
click at [35, 73] on link "Всі клієнти" at bounding box center [33, 74] width 60 height 12
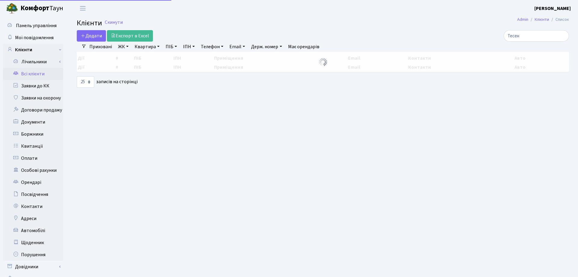
select select "25"
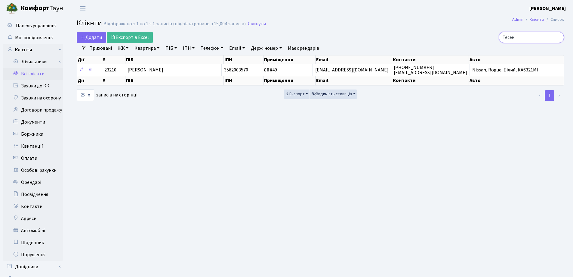
click at [557, 37] on input "Тесен" at bounding box center [531, 37] width 65 height 11
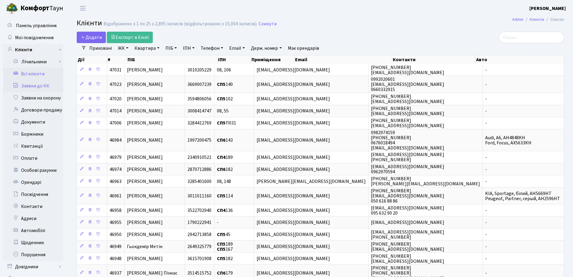
click at [30, 85] on link "Заявки до КК" at bounding box center [33, 86] width 60 height 12
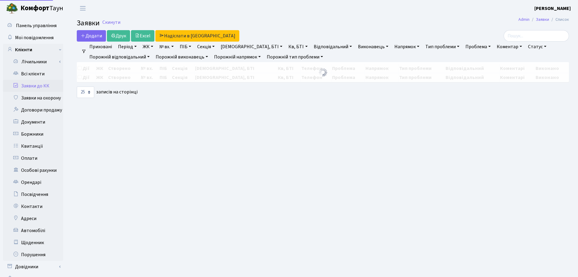
select select "25"
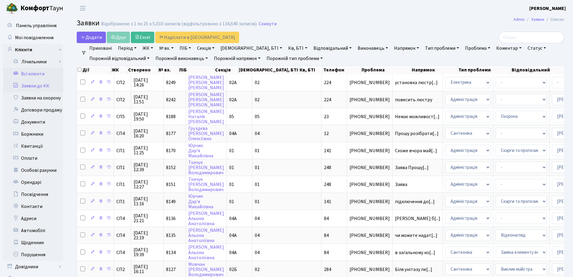
click at [29, 72] on link "Всі клієнти" at bounding box center [33, 74] width 60 height 12
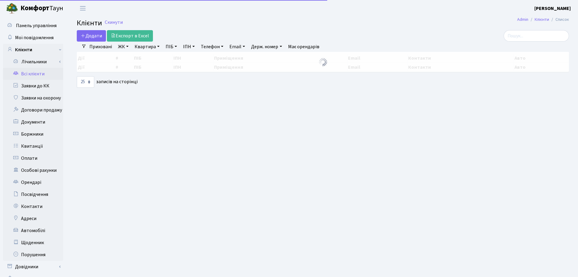
select select "25"
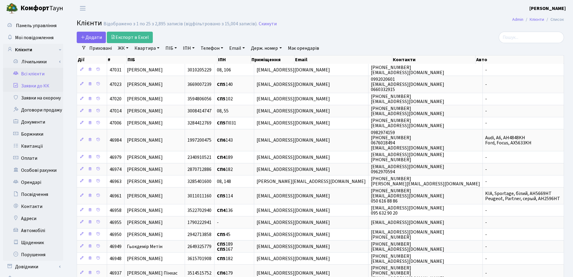
click at [43, 84] on link "Заявки до КК" at bounding box center [33, 86] width 60 height 12
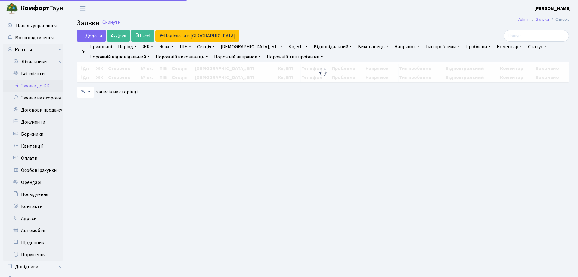
select select "25"
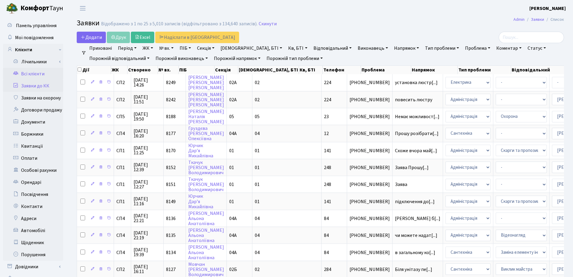
click at [32, 73] on link "Всі клієнти" at bounding box center [33, 74] width 60 height 12
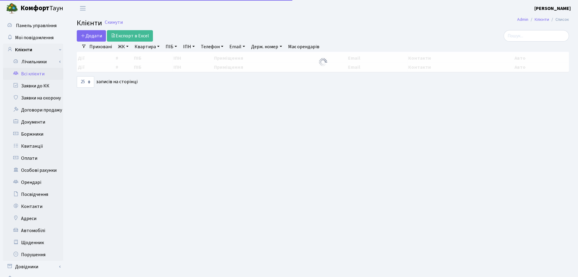
select select "25"
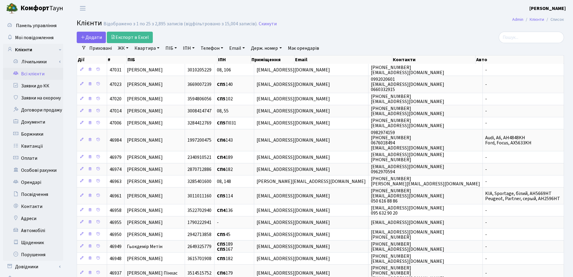
click at [157, 47] on link "Квартира" at bounding box center [147, 48] width 30 height 10
type input "312"
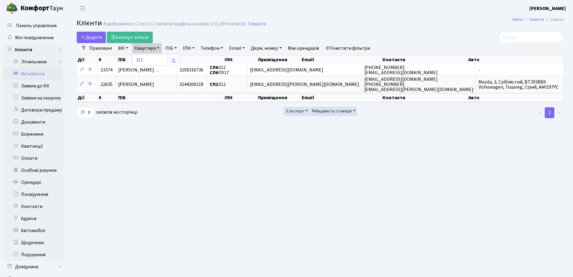
click at [173, 59] on icon at bounding box center [173, 59] width 5 height 5
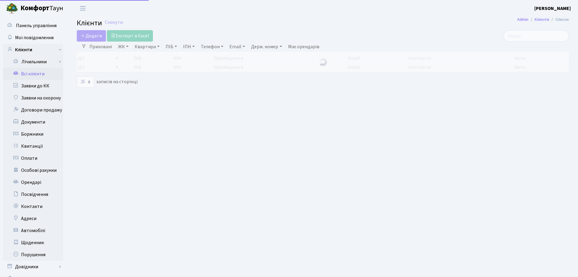
select select "25"
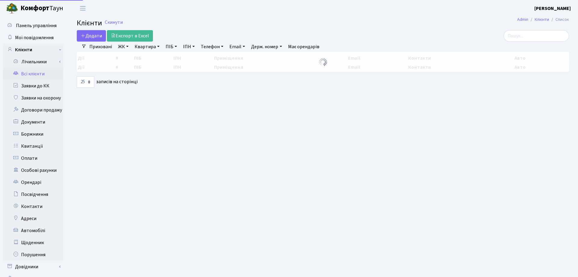
select select "25"
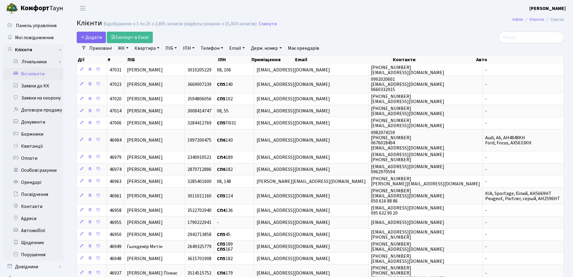
click at [159, 48] on link "Квартира" at bounding box center [147, 48] width 30 height 10
type input "360"
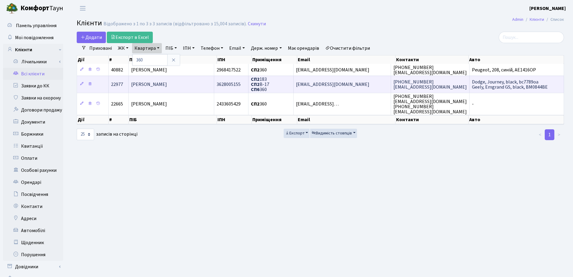
click at [167, 81] on span "[PERSON_NAME]" at bounding box center [149, 84] width 36 height 7
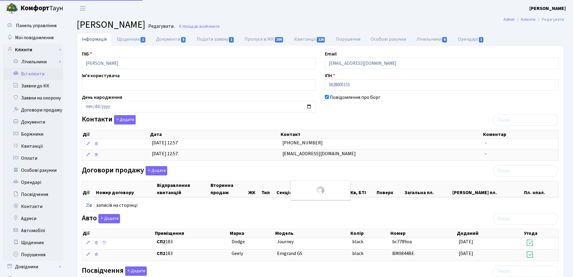
select select "25"
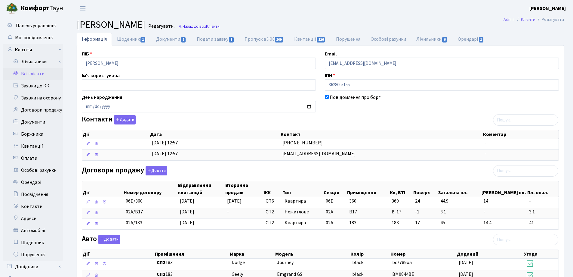
click at [220, 24] on link "Назад до всіх Клієнти" at bounding box center [198, 26] width 41 height 6
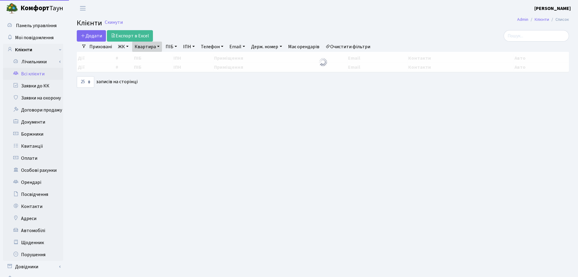
select select "25"
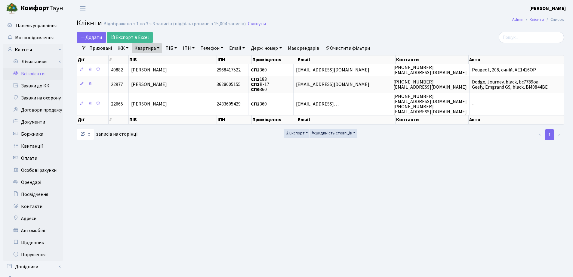
click at [157, 49] on link "Квартира" at bounding box center [147, 48] width 30 height 10
click at [157, 57] on input "360" at bounding box center [149, 59] width 35 height 11
type input "3"
type input "49"
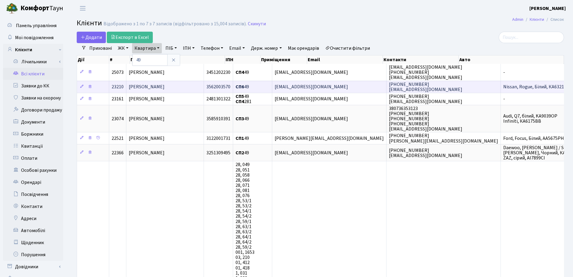
click at [200, 88] on td "[PERSON_NAME]" at bounding box center [165, 87] width 78 height 12
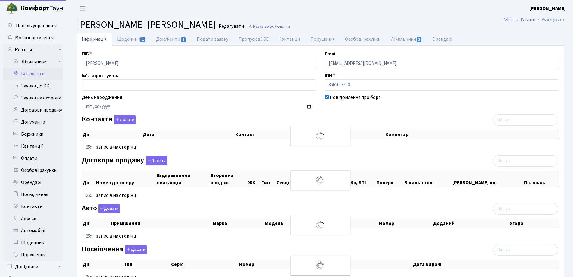
select select "25"
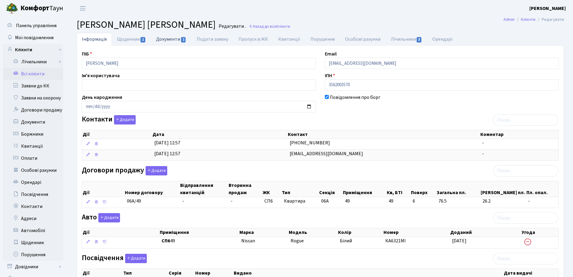
click at [162, 41] on link "Документи 1" at bounding box center [171, 39] width 40 height 12
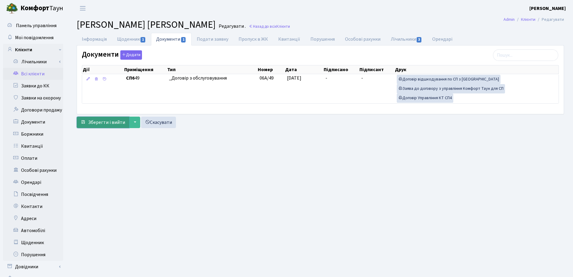
click at [101, 124] on span "Зберегти і вийти" at bounding box center [106, 122] width 37 height 7
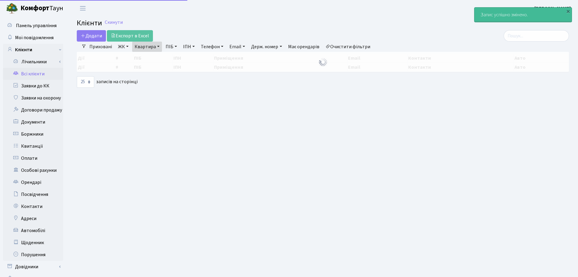
select select "25"
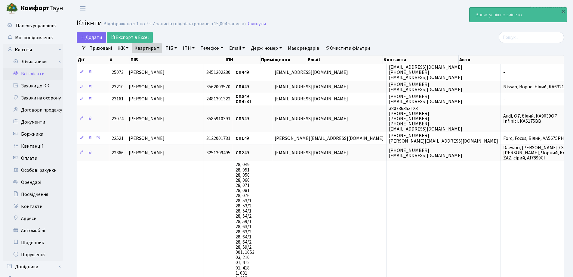
click at [160, 45] on link "Квартира" at bounding box center [147, 48] width 30 height 10
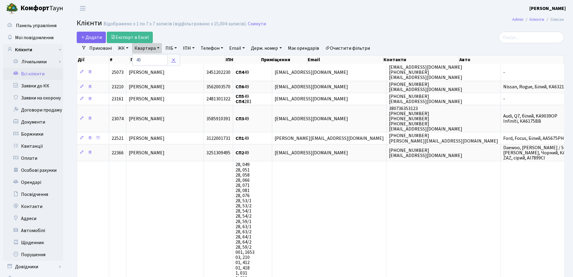
click at [173, 59] on icon at bounding box center [173, 59] width 5 height 5
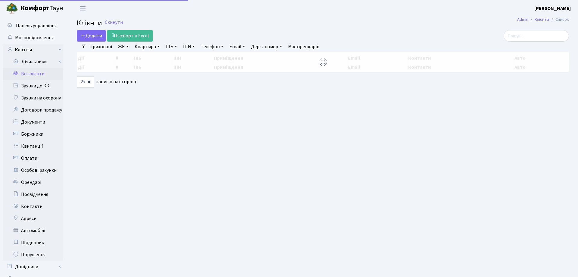
select select "25"
